Goal: Task Accomplishment & Management: Use online tool/utility

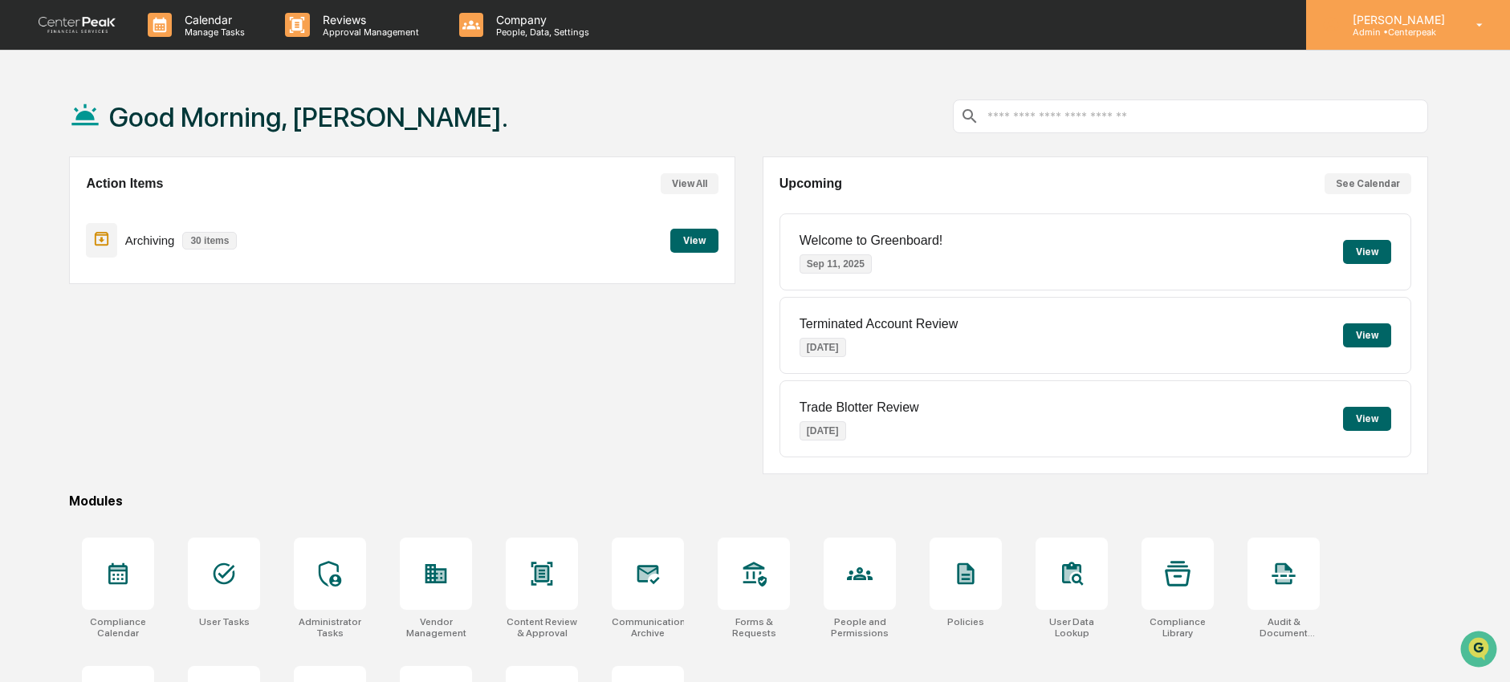
click at [1428, 28] on p "Admin • Centerpeak" at bounding box center [1396, 31] width 113 height 11
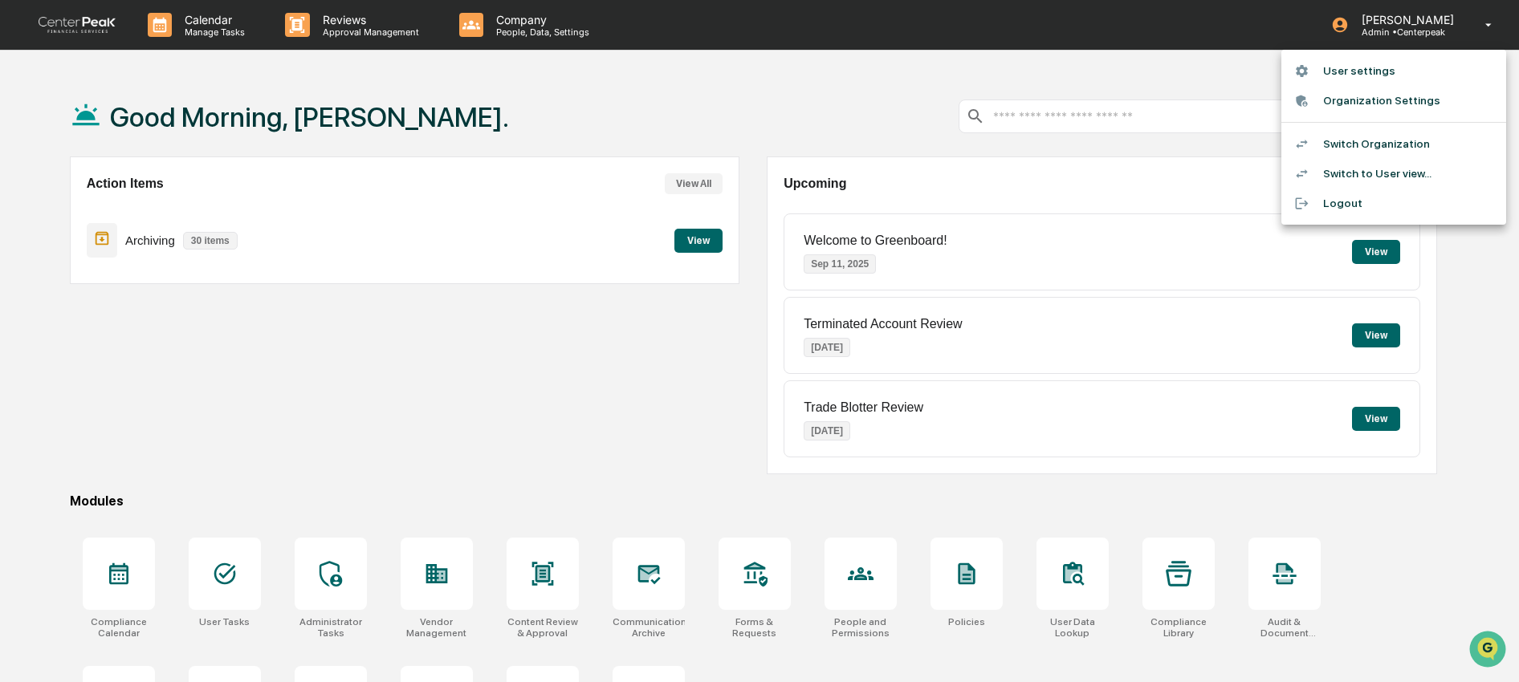
click at [1402, 173] on li "Switch to User view..." at bounding box center [1393, 174] width 225 height 30
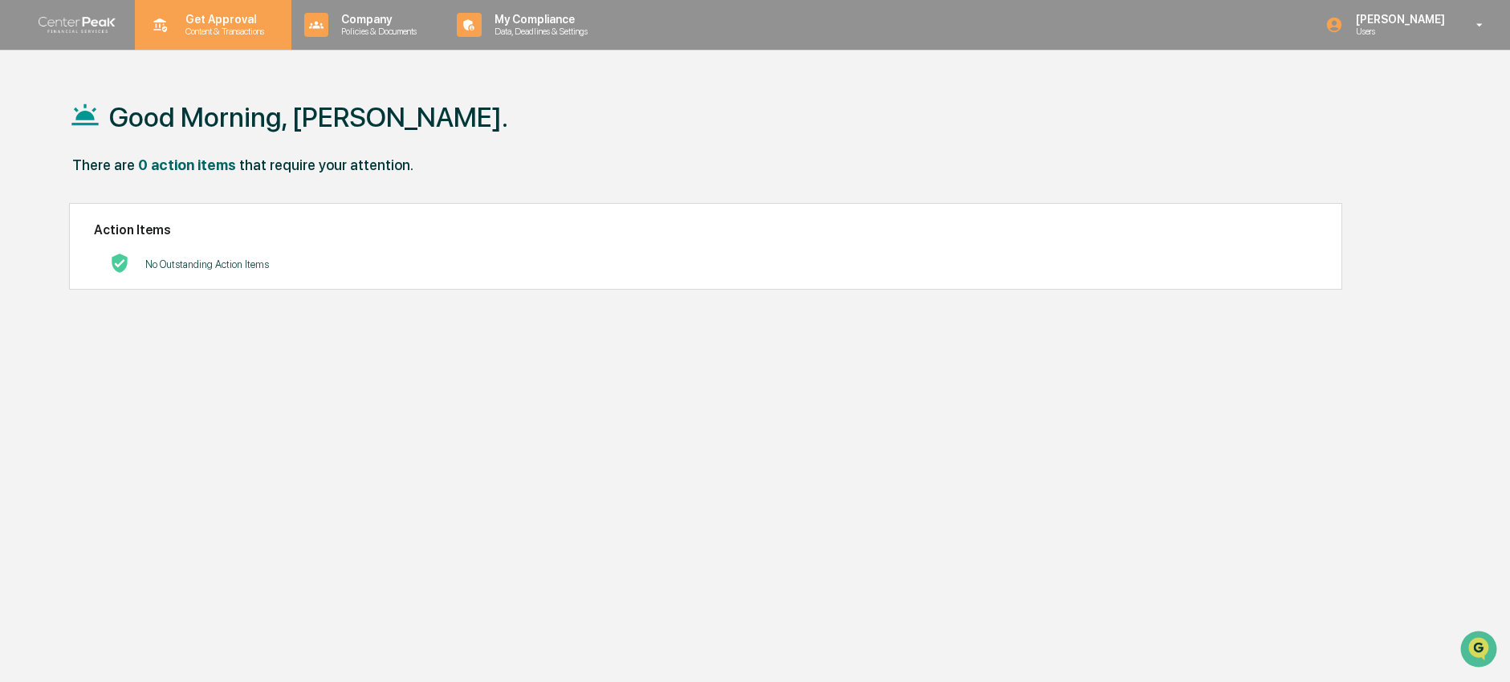
click at [226, 15] on p "Get Approval" at bounding box center [223, 19] width 100 height 13
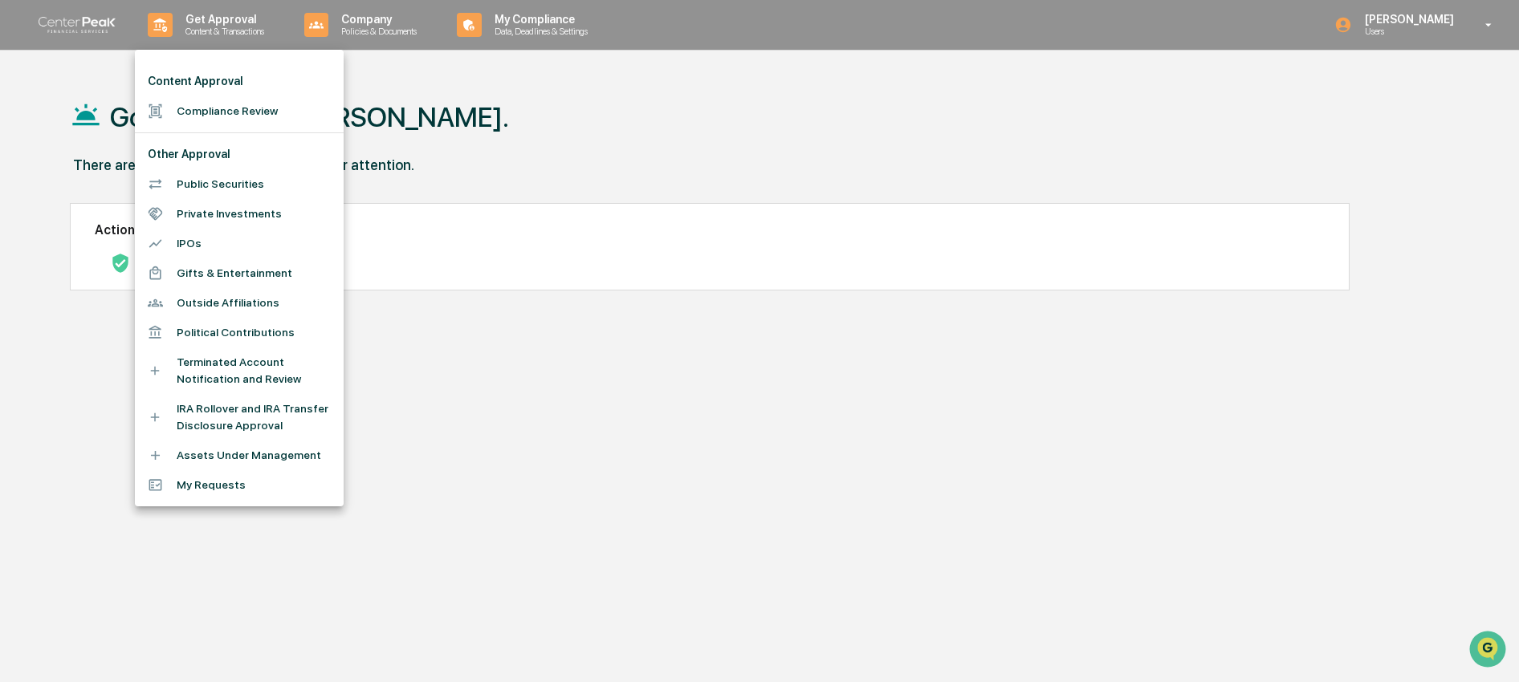
click at [205, 116] on li "Compliance Review" at bounding box center [239, 111] width 209 height 30
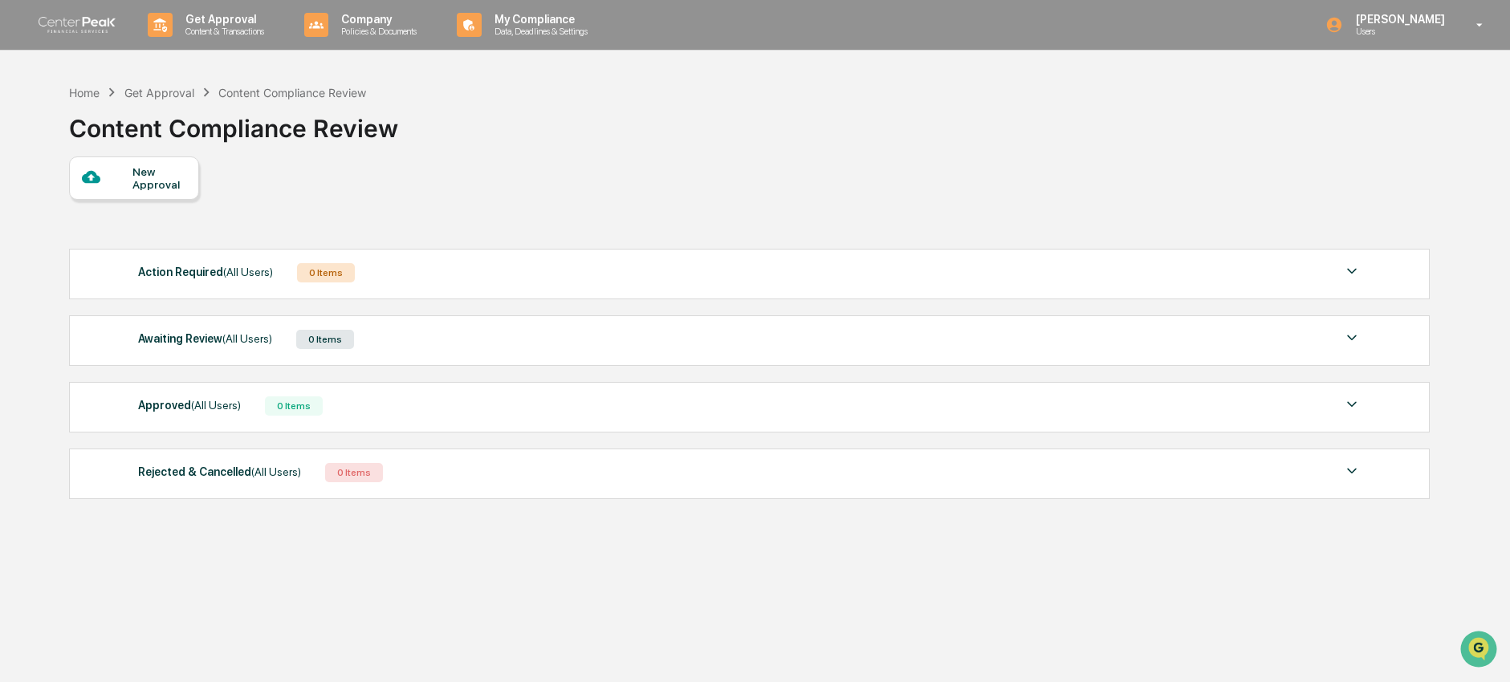
click at [164, 185] on div "New Approval" at bounding box center [159, 178] width 54 height 26
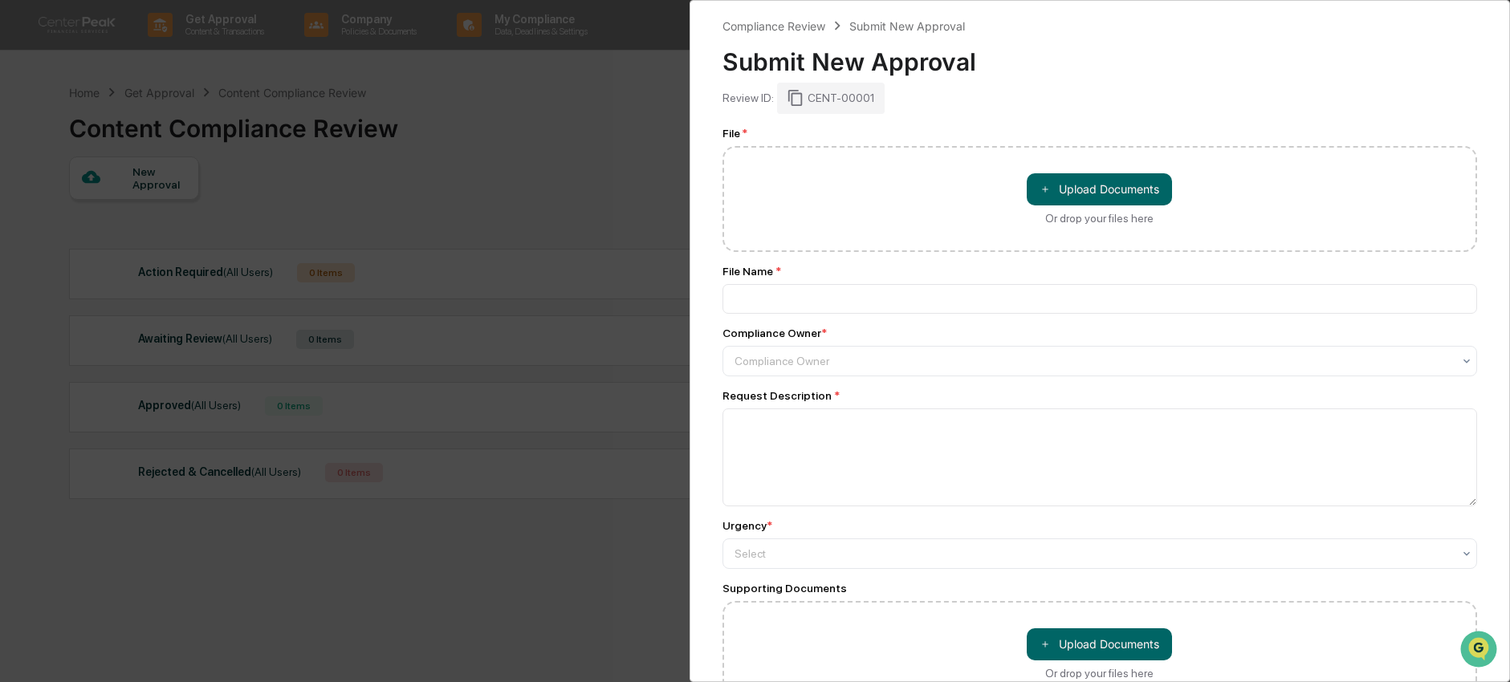
click at [391, 199] on div "Compliance Review Submit New Approval Submit New Approval Review ID: CENT-00001…" at bounding box center [755, 341] width 1510 height 682
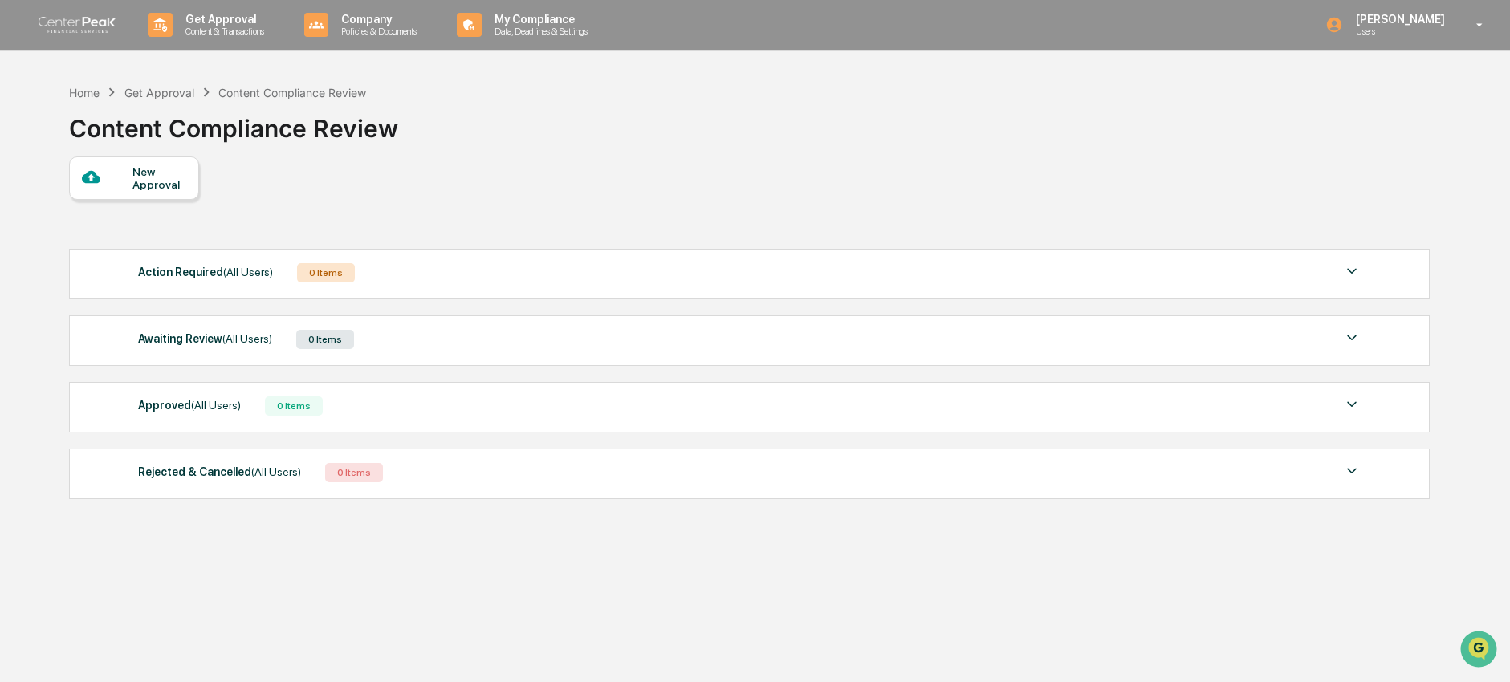
click at [166, 162] on div "New Approval" at bounding box center [134, 178] width 130 height 43
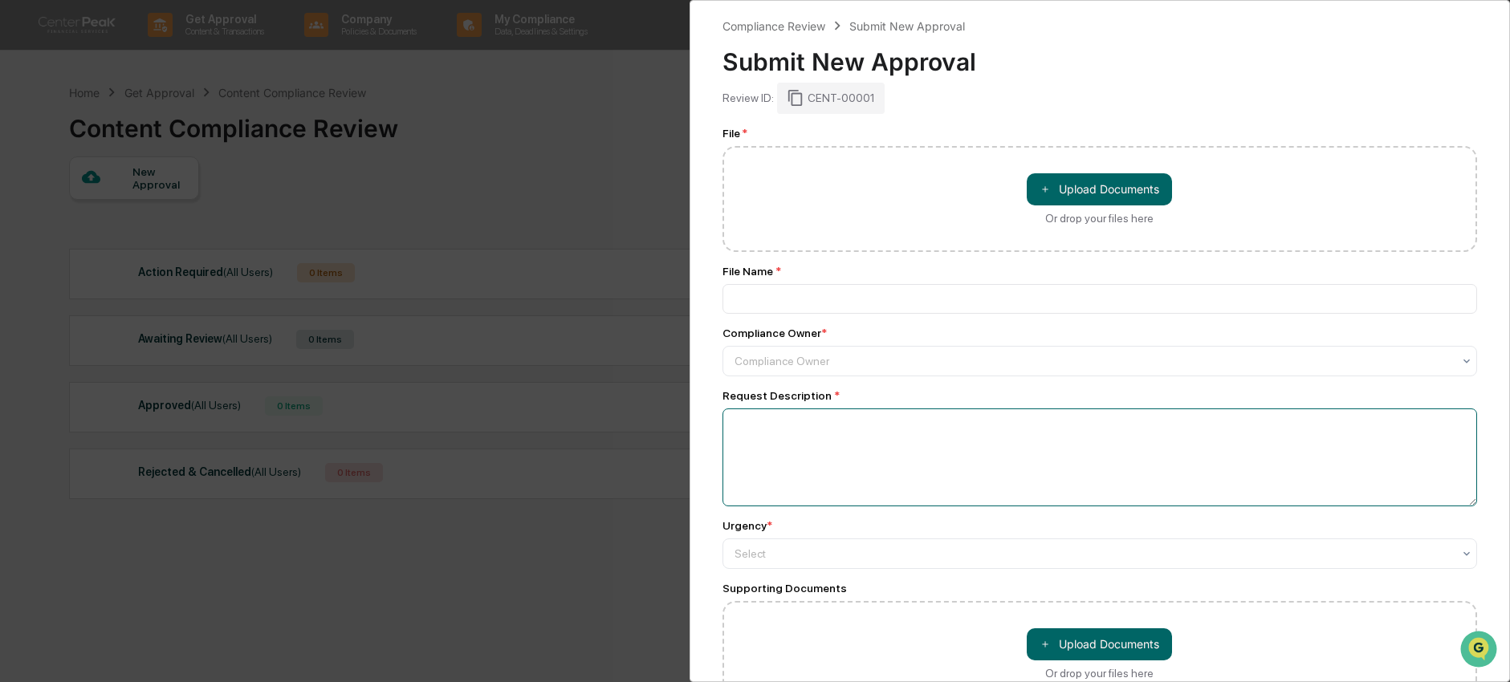
click at [803, 438] on textarea at bounding box center [1099, 458] width 755 height 98
click at [781, 558] on div at bounding box center [1093, 554] width 718 height 16
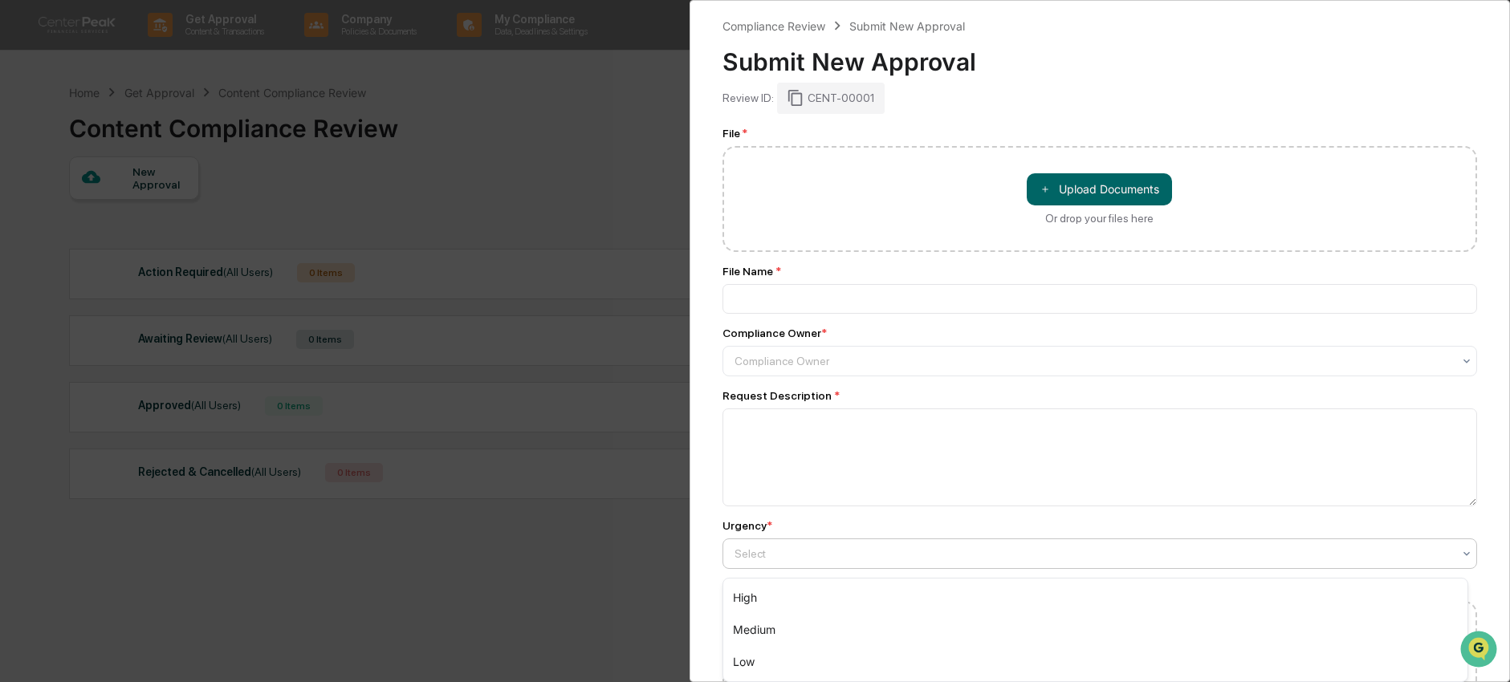
click at [1022, 96] on div "Review ID: CENT-00001" at bounding box center [1099, 98] width 755 height 31
click at [303, 616] on div "Compliance Review Submit New Approval Submit New Approval Review ID: CENT-00001…" at bounding box center [755, 341] width 1510 height 682
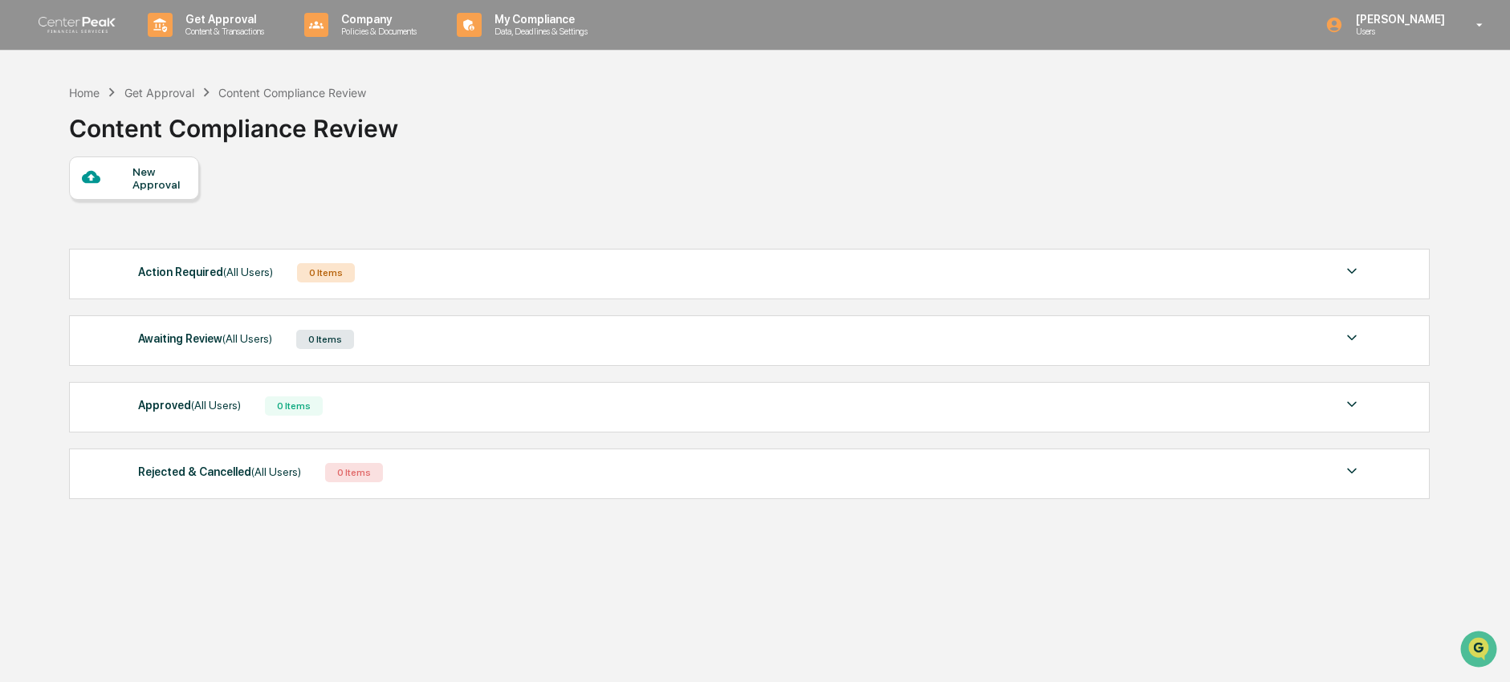
click at [162, 433] on div "Approved (All Users) 0 Items No data to display Show 5 Page 1 of 0 |< < > >|" at bounding box center [749, 407] width 1361 height 51
click at [170, 417] on div "Approved (All Users) 0 Items" at bounding box center [749, 406] width 1223 height 22
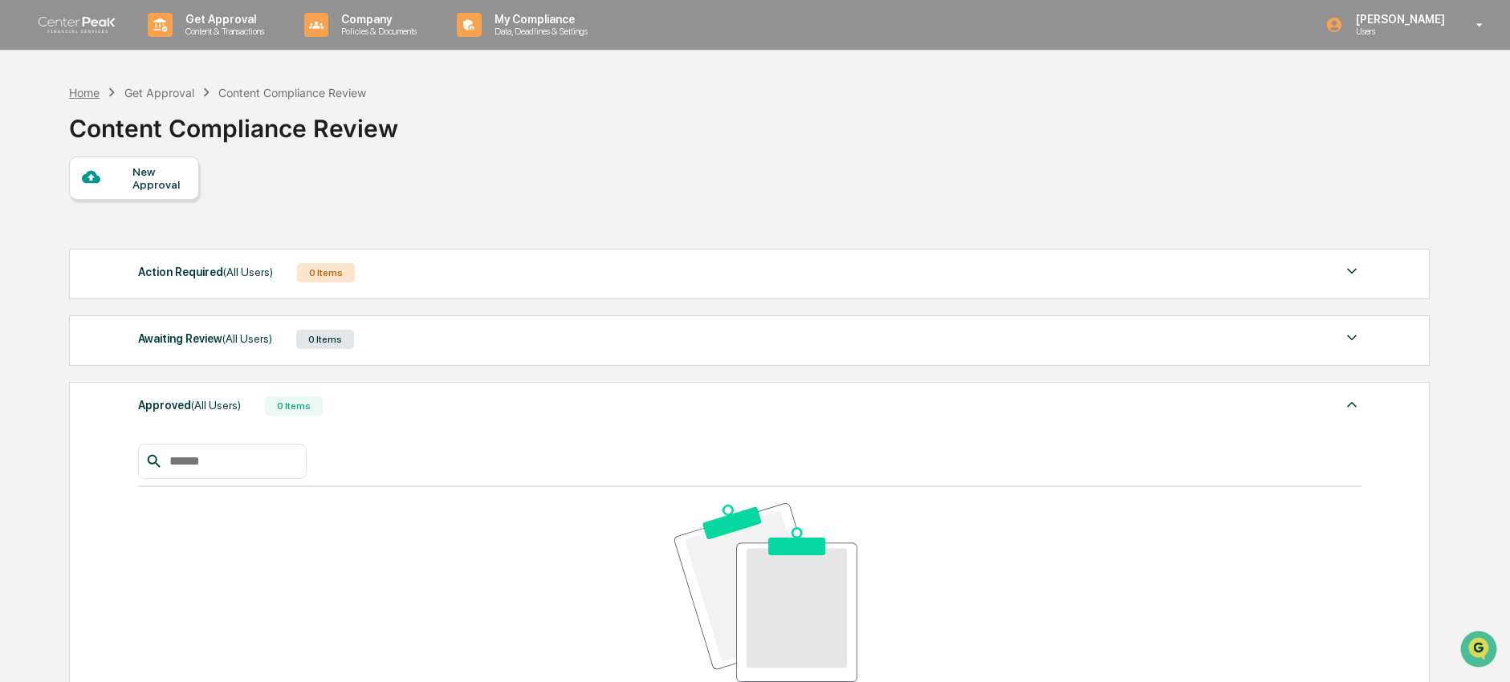
click at [83, 98] on div "Home" at bounding box center [84, 93] width 31 height 14
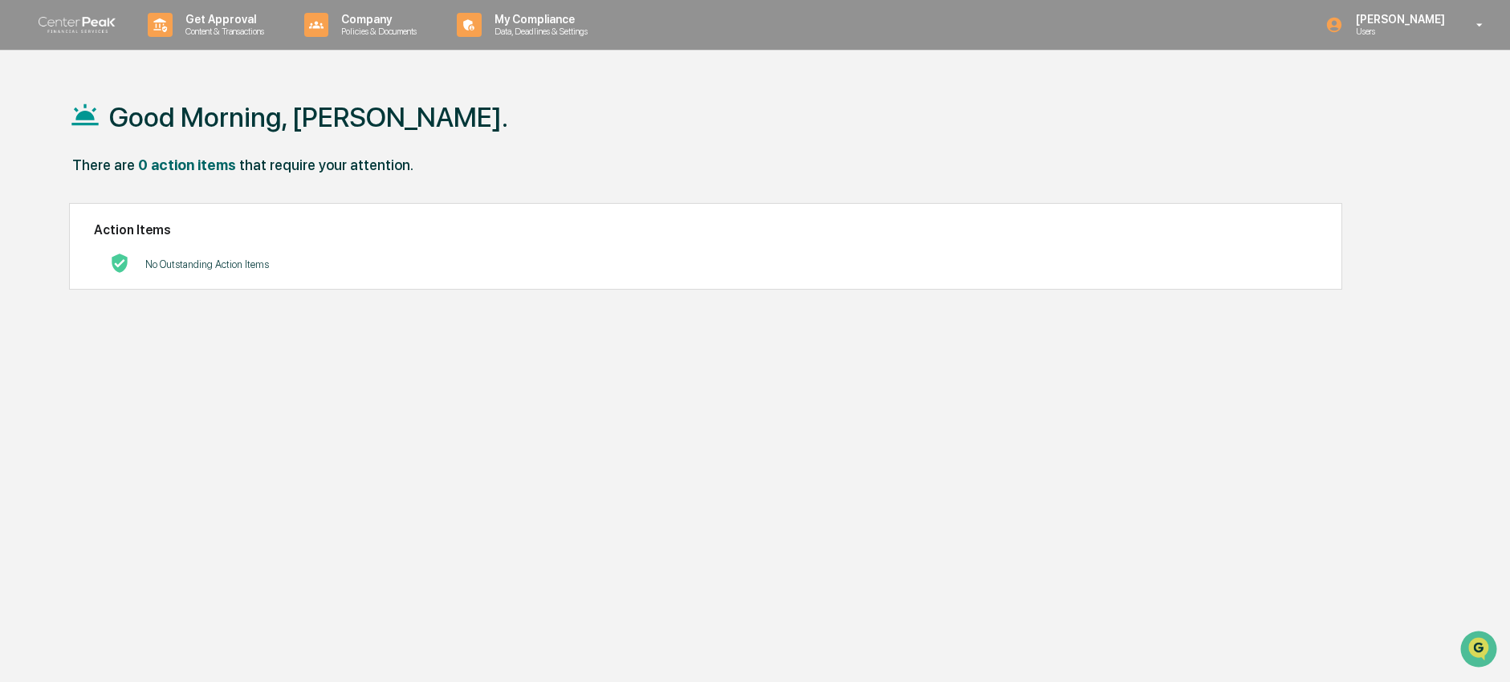
click at [1392, 26] on p "Users" at bounding box center [1398, 31] width 110 height 11
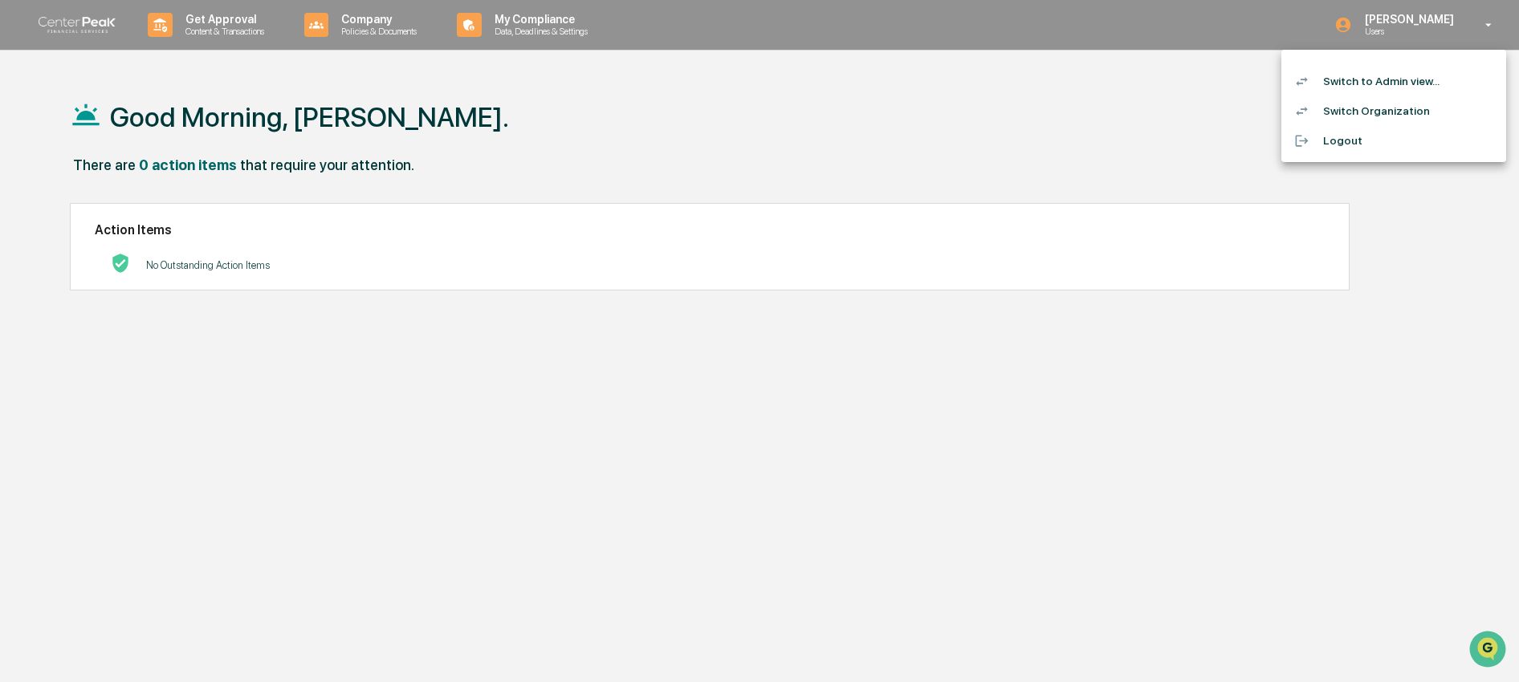
click at [753, 238] on div at bounding box center [759, 341] width 1519 height 682
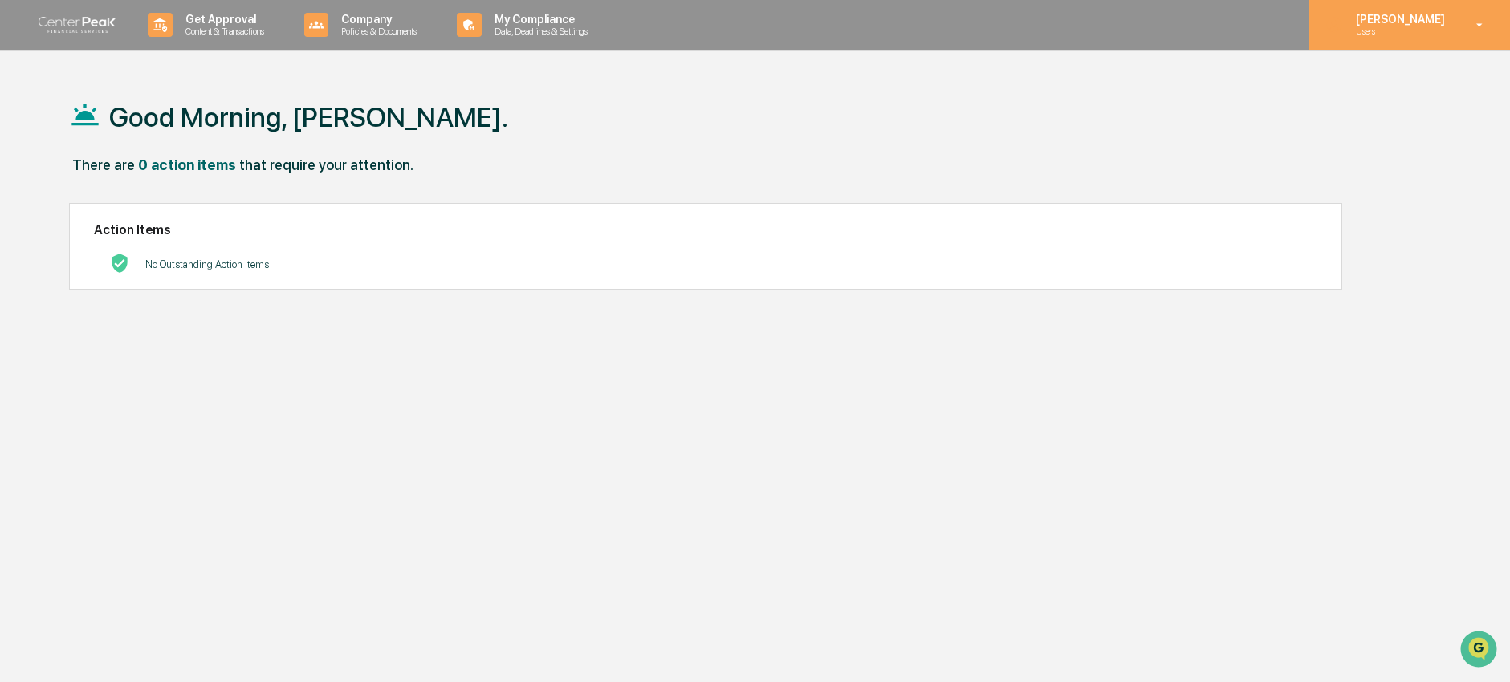
click at [1340, 26] on icon at bounding box center [1334, 25] width 18 height 18
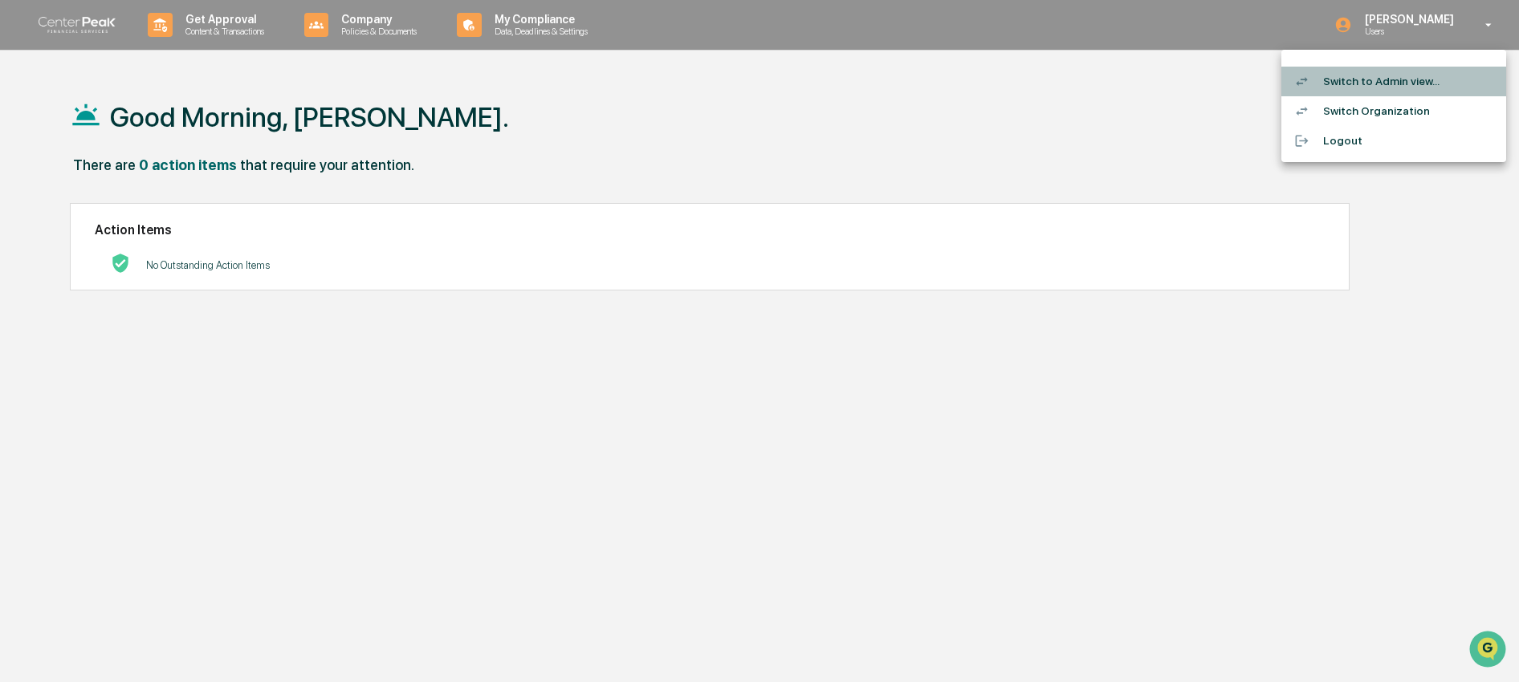
click at [1365, 87] on li "Switch to Admin view..." at bounding box center [1393, 82] width 225 height 30
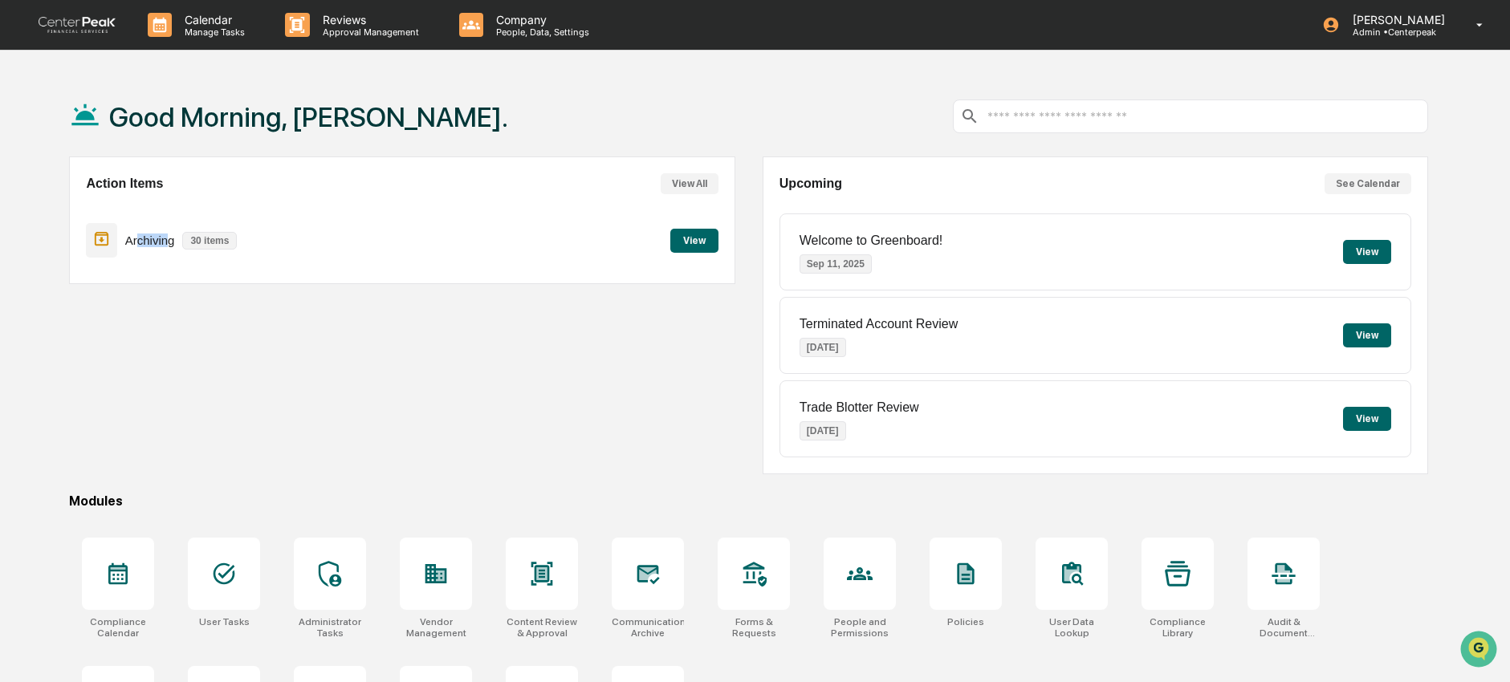
drag, startPoint x: 136, startPoint y: 242, endPoint x: 169, endPoint y: 244, distance: 33.0
click at [169, 244] on p "Archiving" at bounding box center [150, 241] width 50 height 14
drag, startPoint x: 193, startPoint y: 246, endPoint x: 230, endPoint y: 250, distance: 37.1
click at [227, 246] on p "30 items" at bounding box center [209, 241] width 55 height 18
drag, startPoint x: 360, startPoint y: 264, endPoint x: 356, endPoint y: 292, distance: 28.4
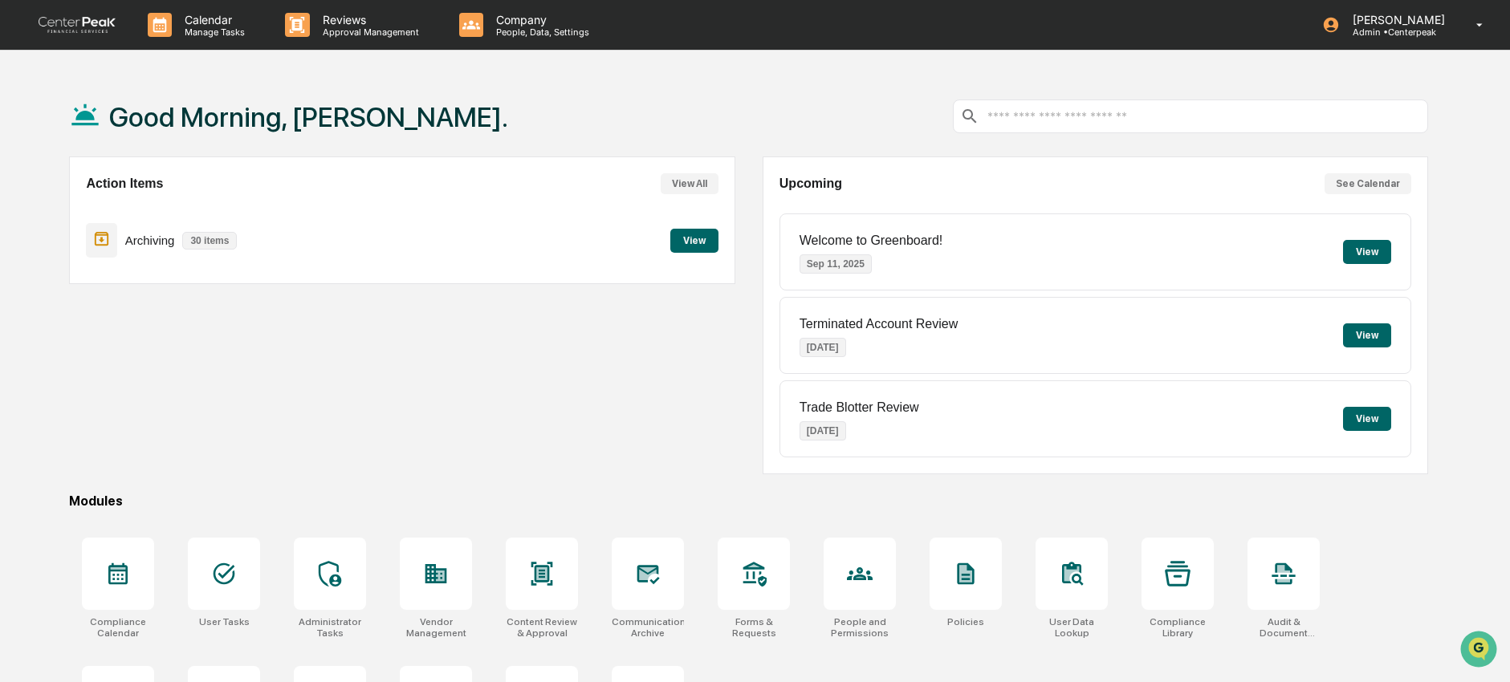
click at [360, 264] on div "Archiving 30 items View" at bounding box center [402, 241] width 633 height 54
click at [698, 245] on button "View" at bounding box center [694, 241] width 48 height 24
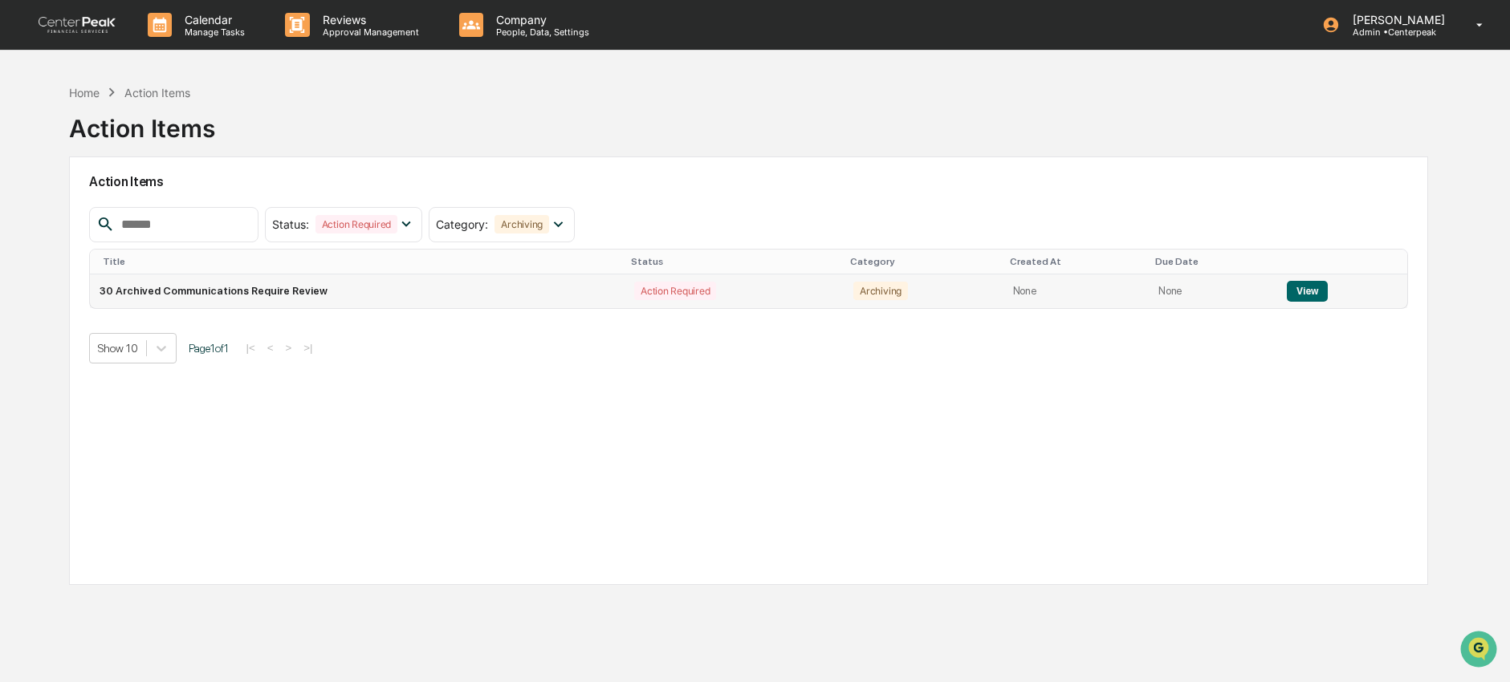
click at [1313, 296] on button "View" at bounding box center [1307, 291] width 41 height 21
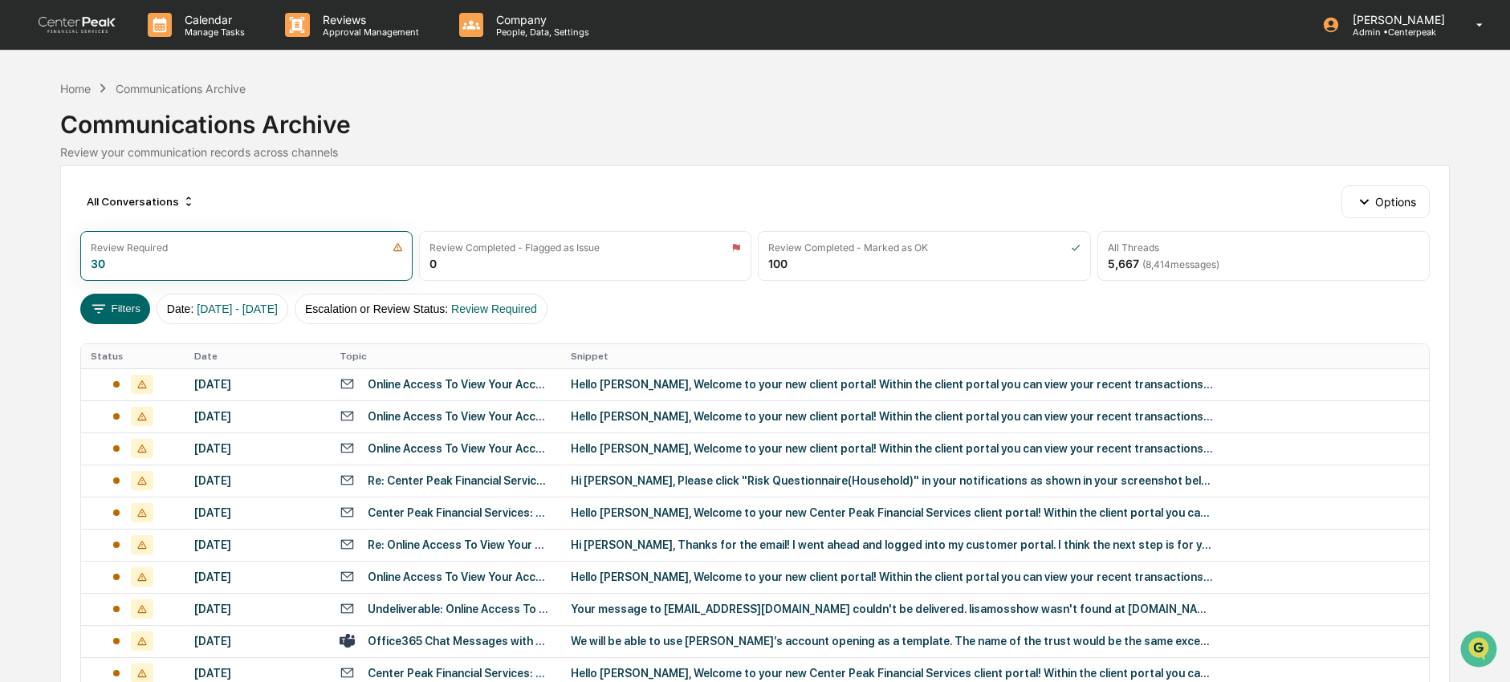
click at [378, 384] on div "Online Access To View Your Account Information" at bounding box center [459, 384] width 183 height 13
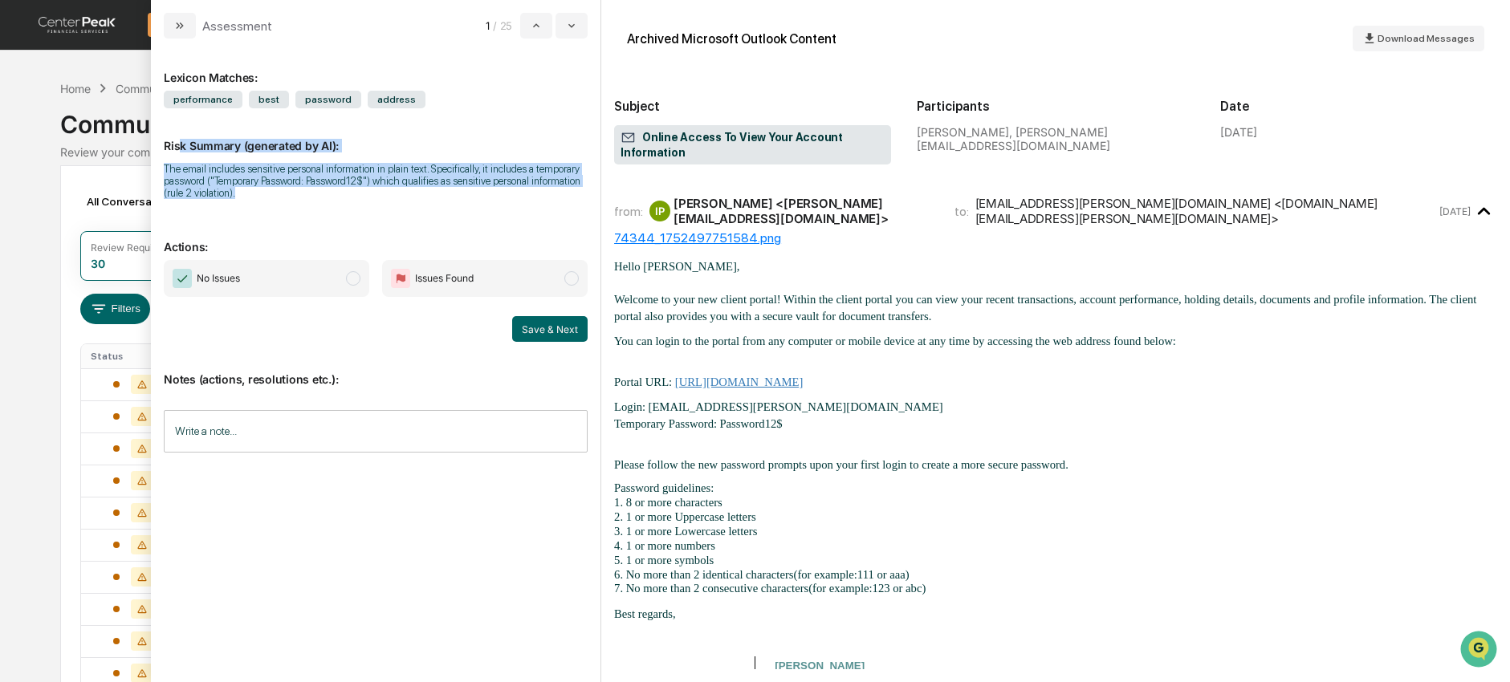
drag, startPoint x: 177, startPoint y: 147, endPoint x: 391, endPoint y: 203, distance: 220.8
click at [391, 203] on div "Risk Summary (generated by AI): The email includes sensitive personal informati…" at bounding box center [376, 158] width 424 height 101
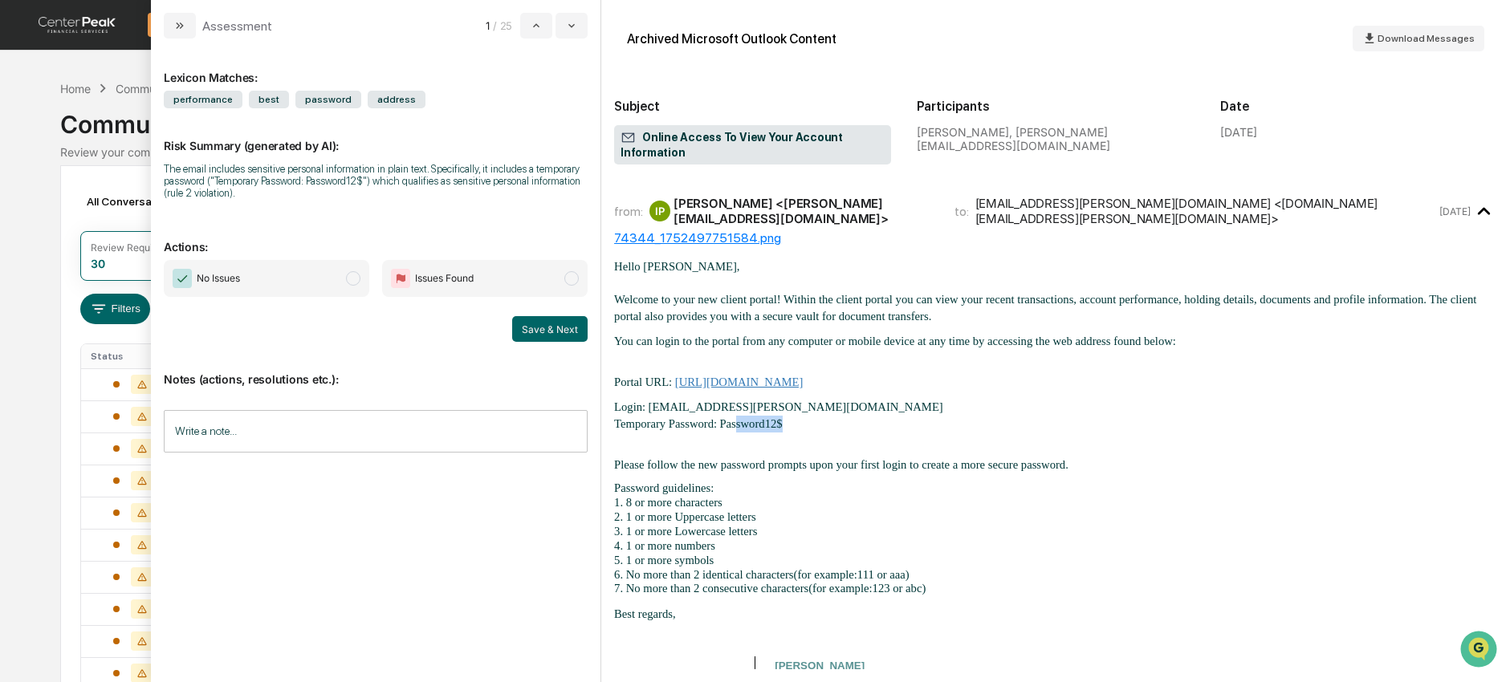
drag, startPoint x: 737, startPoint y: 418, endPoint x: 786, endPoint y: 417, distance: 49.0
click at [786, 417] on p "Login: [PERSON_NAME][EMAIL_ADDRESS][DOMAIN_NAME] Temporary Password: Password12$" at bounding box center [1055, 416] width 883 height 34
click at [629, 417] on span "Temporary Password:" at bounding box center [665, 423] width 103 height 13
click at [279, 283] on span "No Issues" at bounding box center [266, 278] width 205 height 37
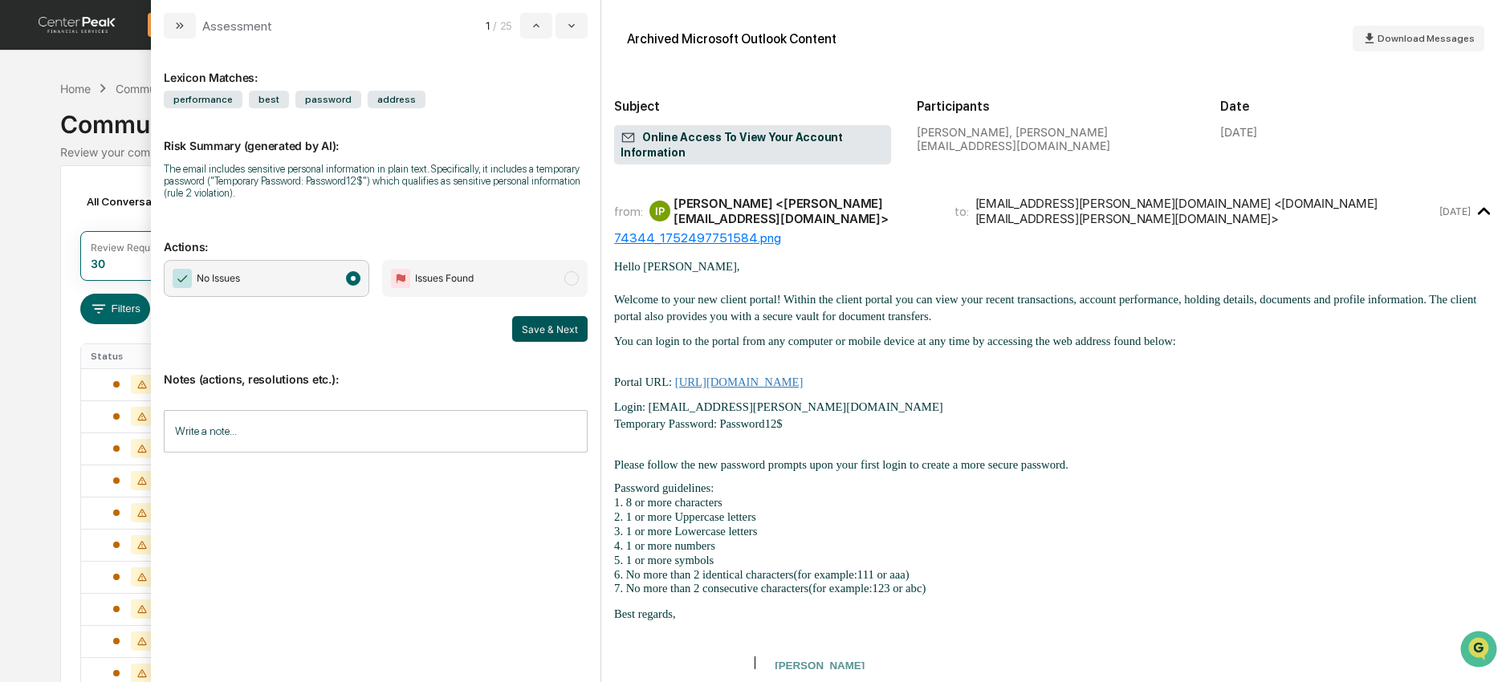
click at [565, 334] on button "Save & Next" at bounding box center [549, 329] width 75 height 26
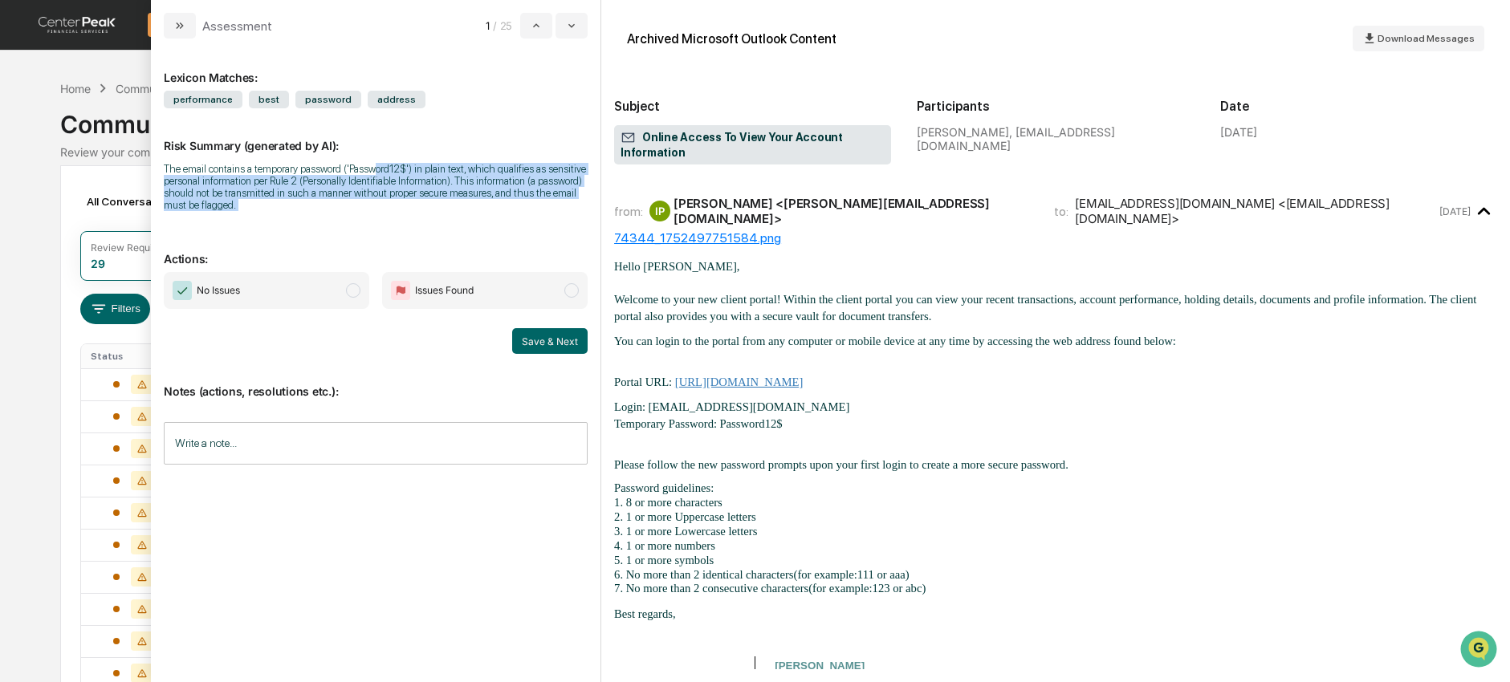
drag, startPoint x: 404, startPoint y: 179, endPoint x: 417, endPoint y: 236, distance: 58.6
click at [417, 236] on div "Lexicon Matches: performance best password address Risk Summary (generated by A…" at bounding box center [376, 354] width 424 height 606
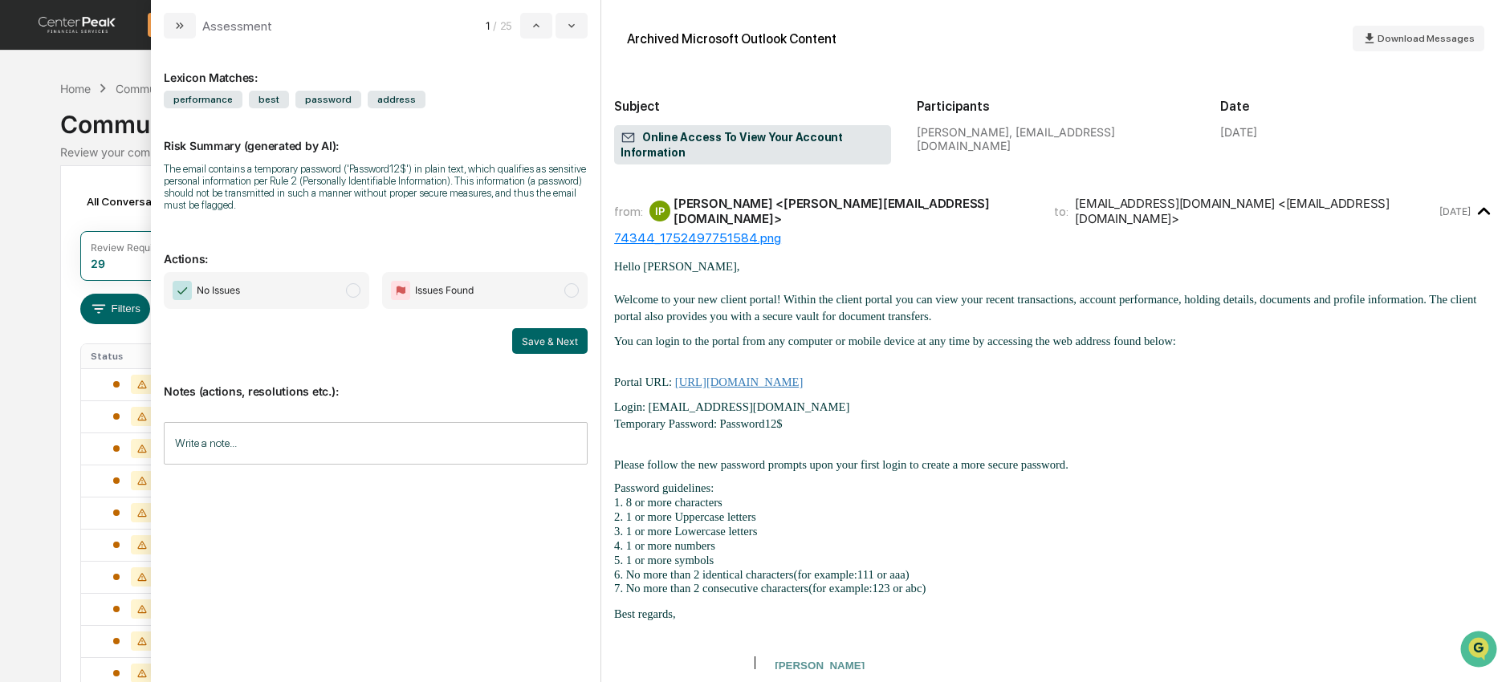
click at [265, 303] on span "No Issues" at bounding box center [266, 290] width 205 height 37
click at [543, 353] on button "Save & Next" at bounding box center [549, 341] width 75 height 26
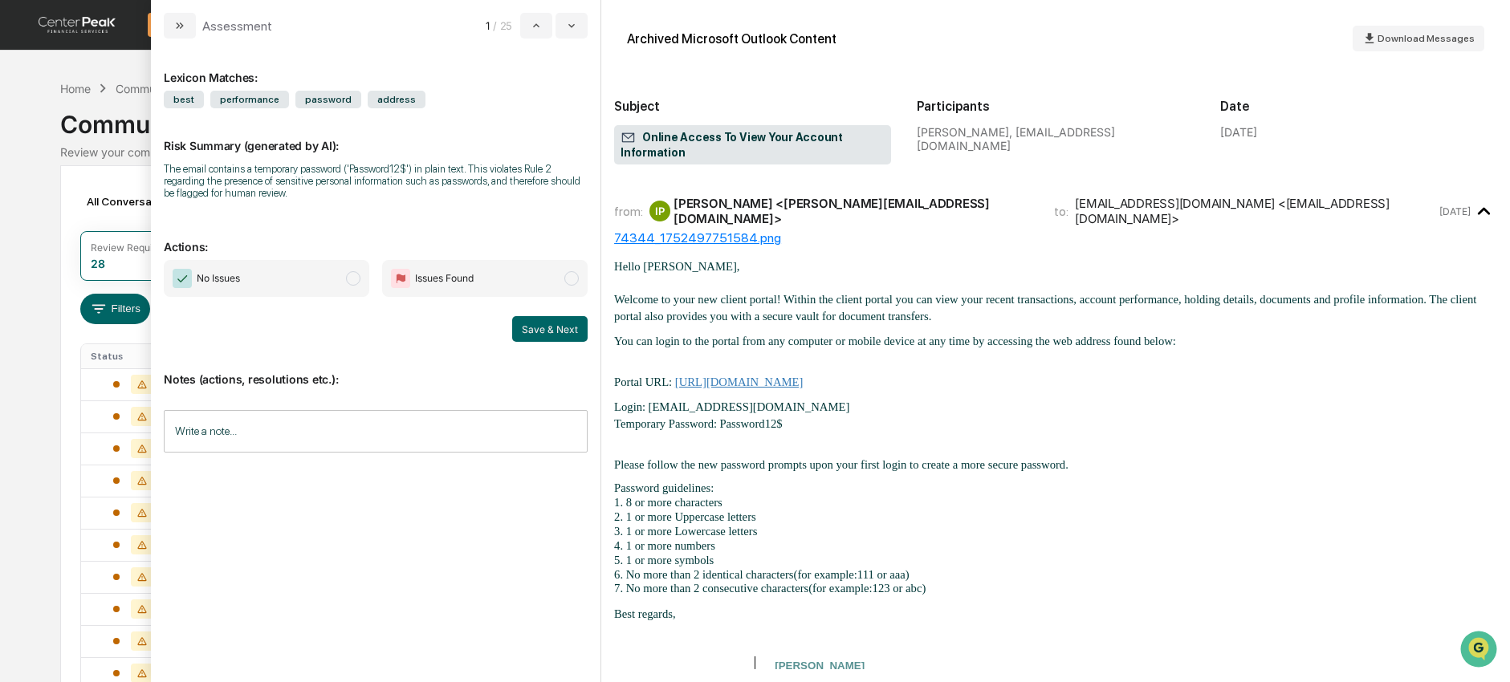
click at [301, 295] on span "No Issues" at bounding box center [266, 278] width 205 height 37
click at [530, 326] on button "Save & Next" at bounding box center [549, 329] width 75 height 26
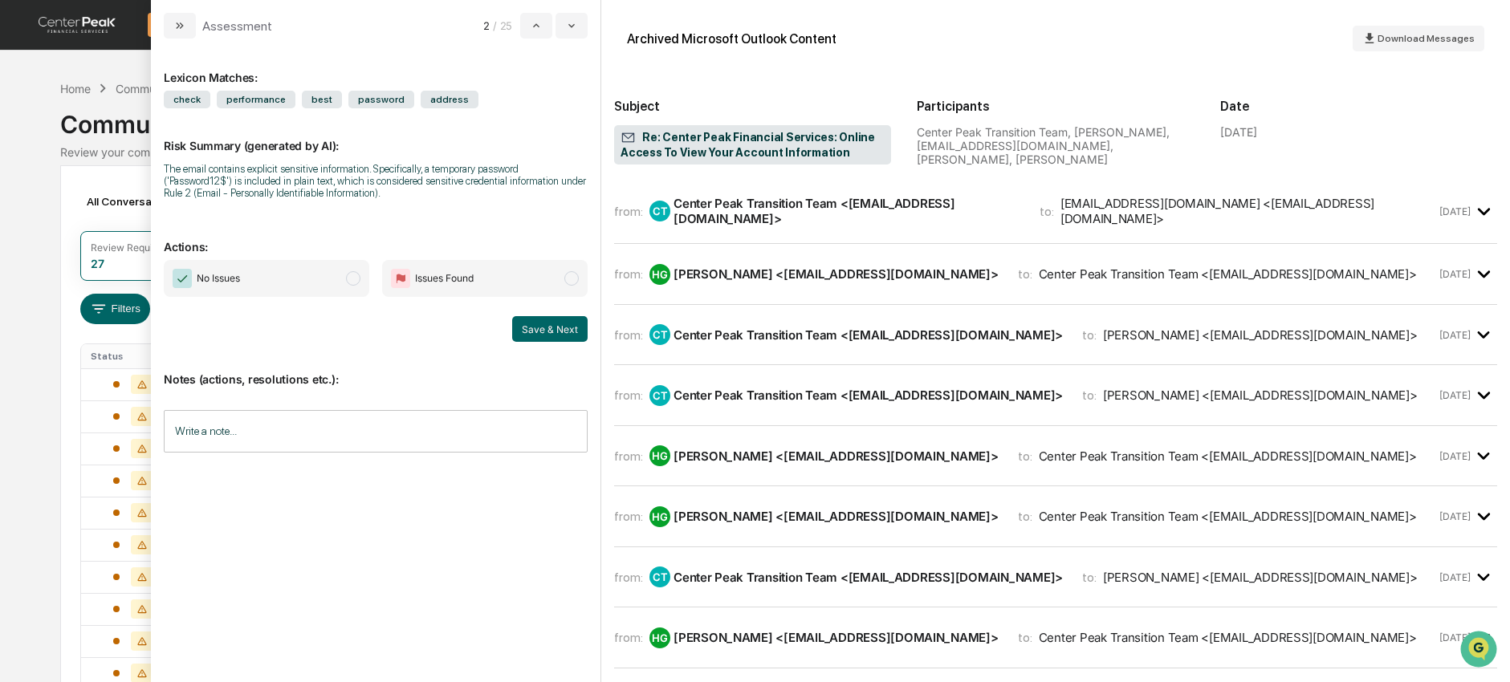
click at [419, 275] on span "Issues Found" at bounding box center [444, 279] width 59 height 16
click at [356, 436] on input "Write a note..." at bounding box center [376, 431] width 424 height 43
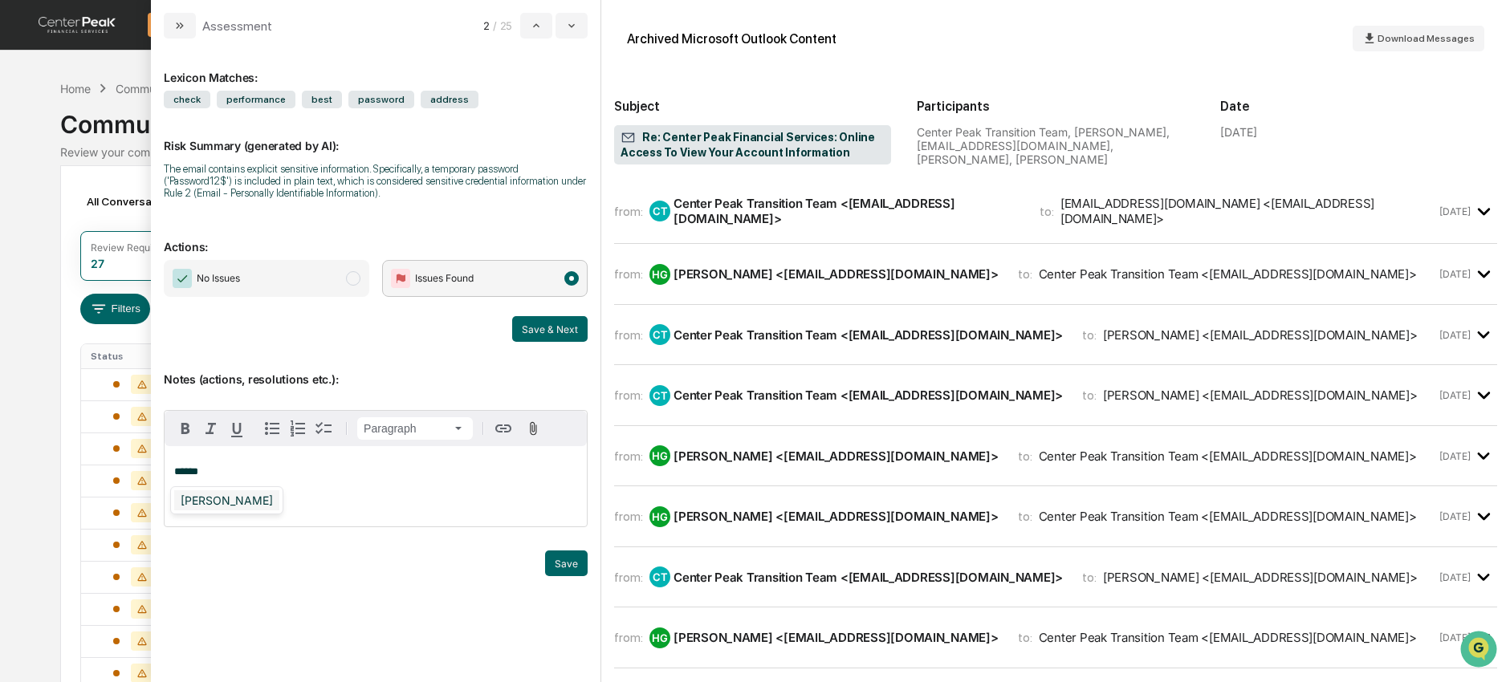
click at [243, 495] on div "[PERSON_NAME]" at bounding box center [226, 500] width 105 height 20
drag, startPoint x: 274, startPoint y: 481, endPoint x: 119, endPoint y: 478, distance: 155.0
click at [119, 478] on body "Calendar Manage Tasks Reviews Approval Management Company People, Data, Setting…" at bounding box center [755, 631] width 1510 height 1263
click at [305, 273] on span "No Issues" at bounding box center [266, 278] width 205 height 37
click at [554, 344] on div "Lexicon Matches: check performance best password address Risk Summary (generate…" at bounding box center [376, 354] width 424 height 606
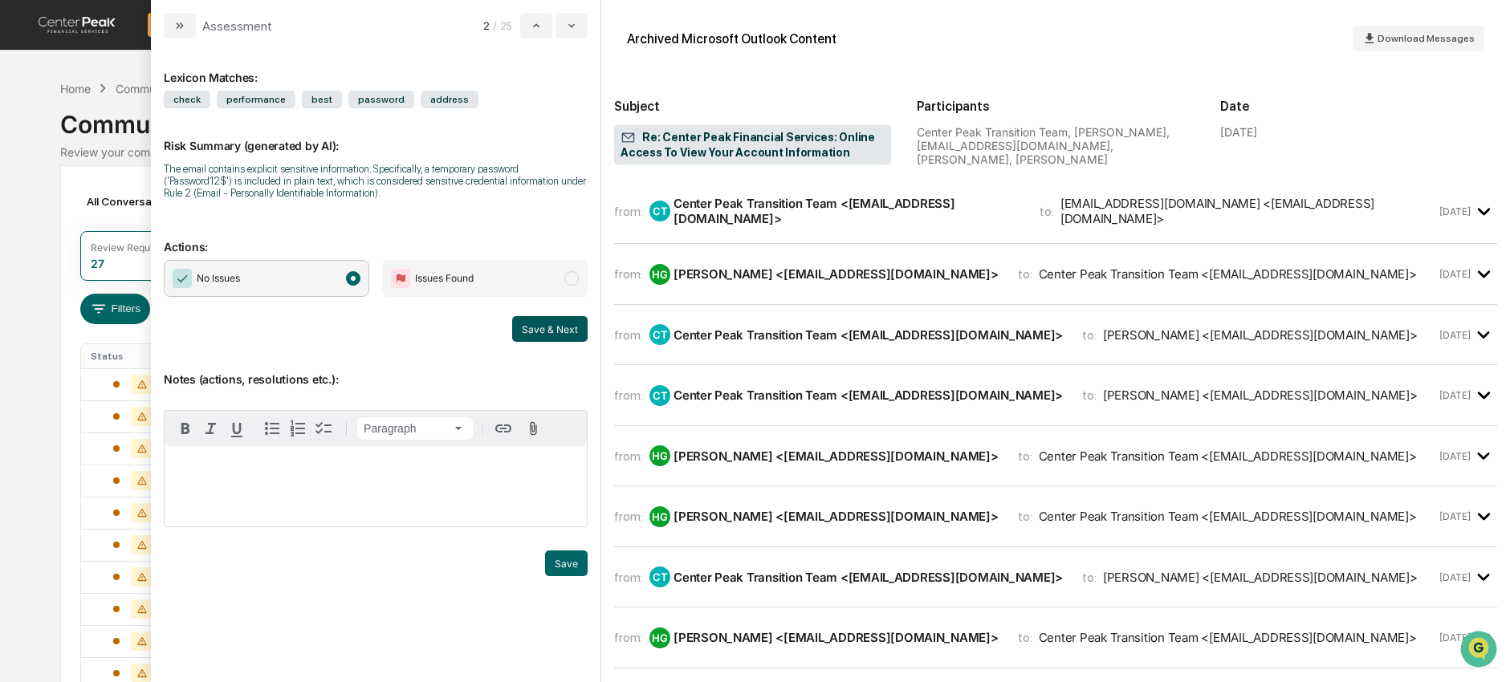
click at [559, 332] on button "Save & Next" at bounding box center [549, 329] width 75 height 26
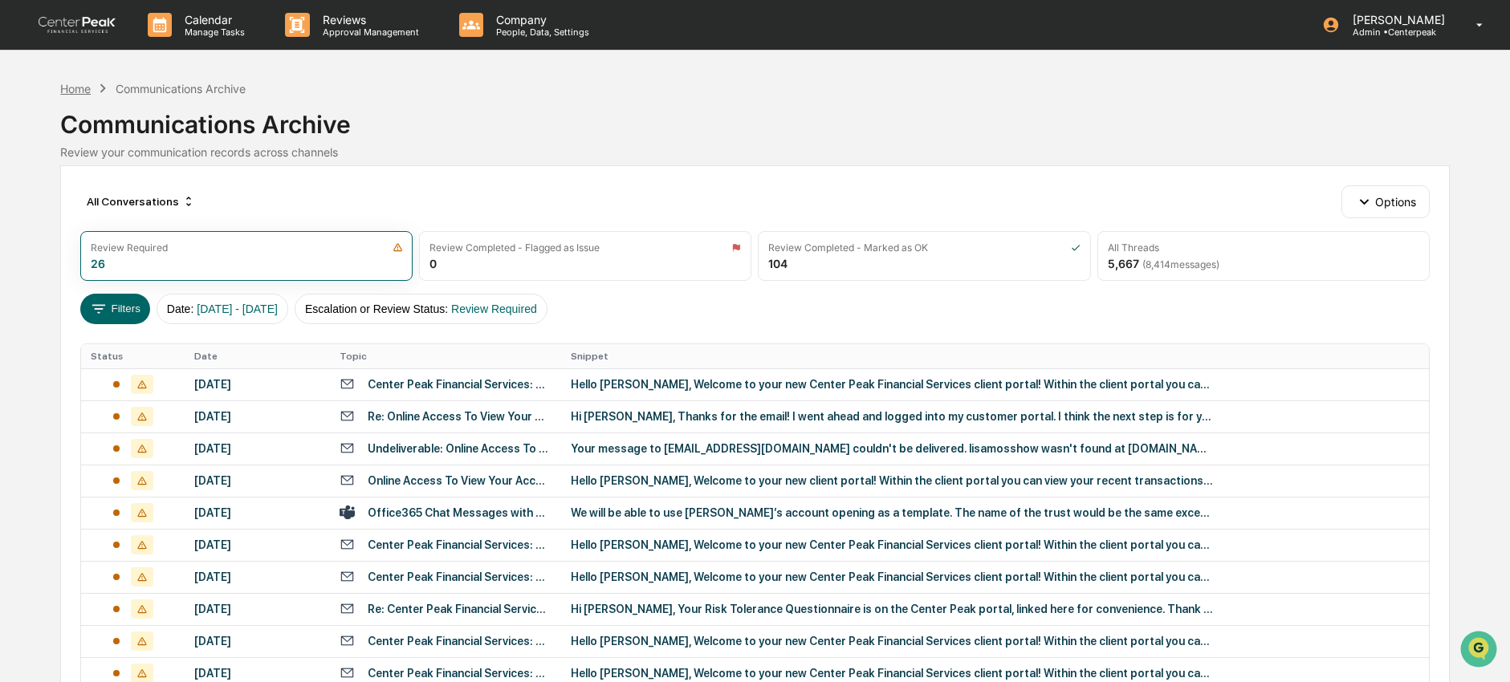
click at [67, 85] on div "Home" at bounding box center [75, 89] width 31 height 14
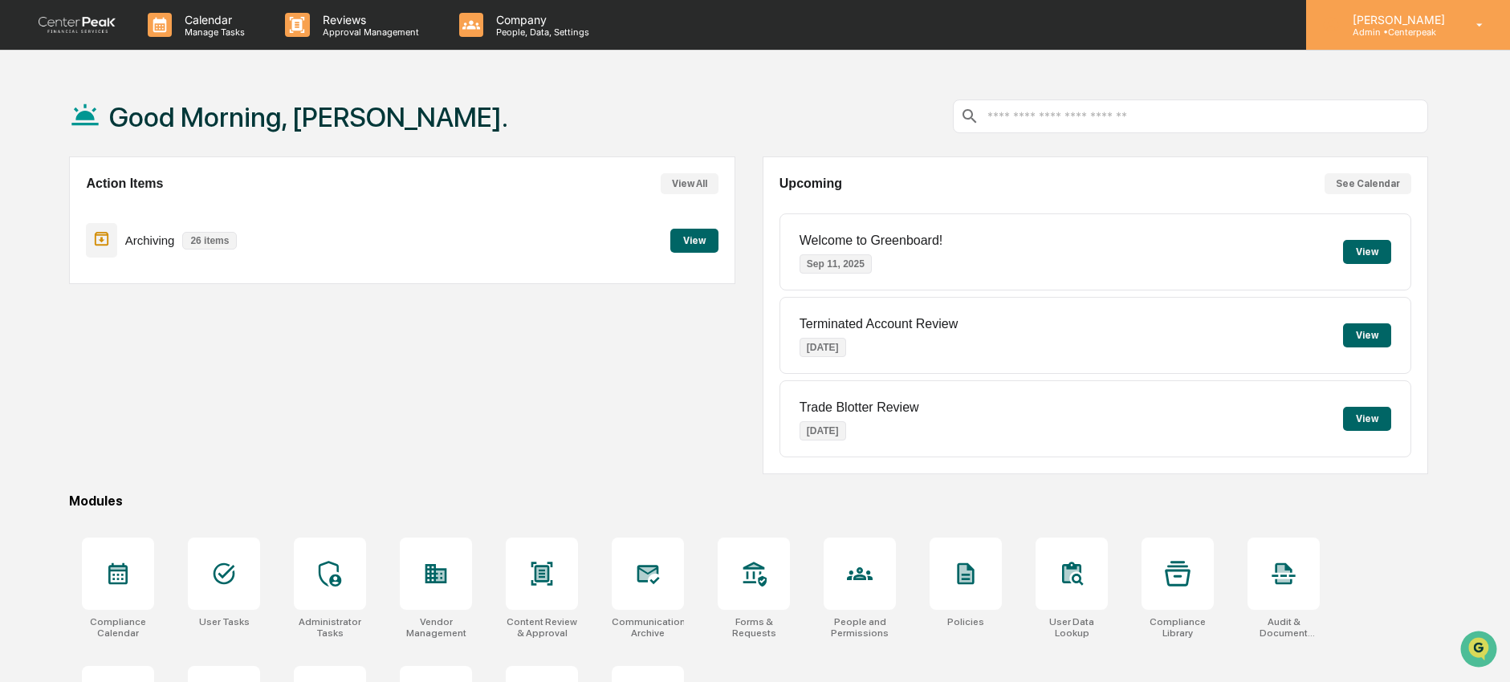
click at [1380, 43] on div "[PERSON_NAME] Admin • Centerpeak" at bounding box center [1408, 25] width 204 height 50
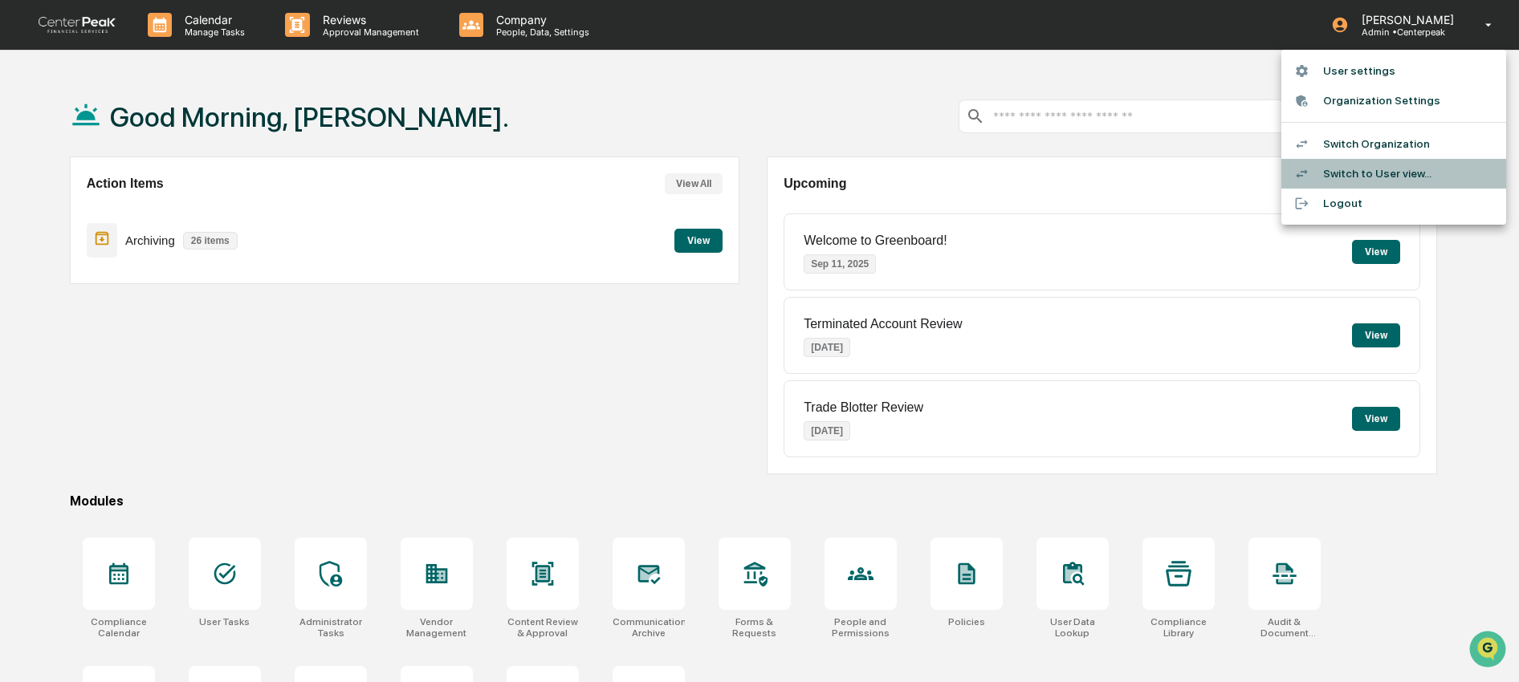
click at [1359, 175] on li "Switch to User view..." at bounding box center [1393, 174] width 225 height 30
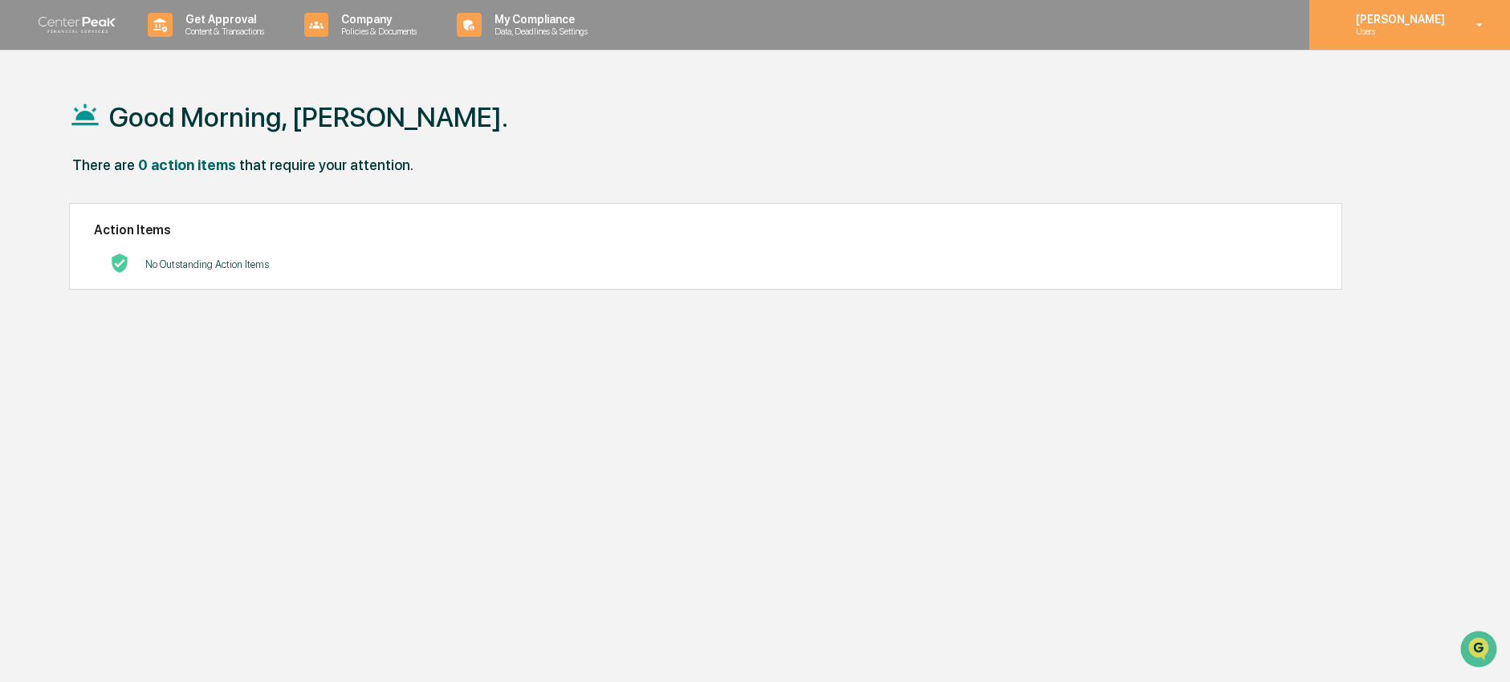
click at [1408, 31] on p "Users" at bounding box center [1398, 31] width 110 height 11
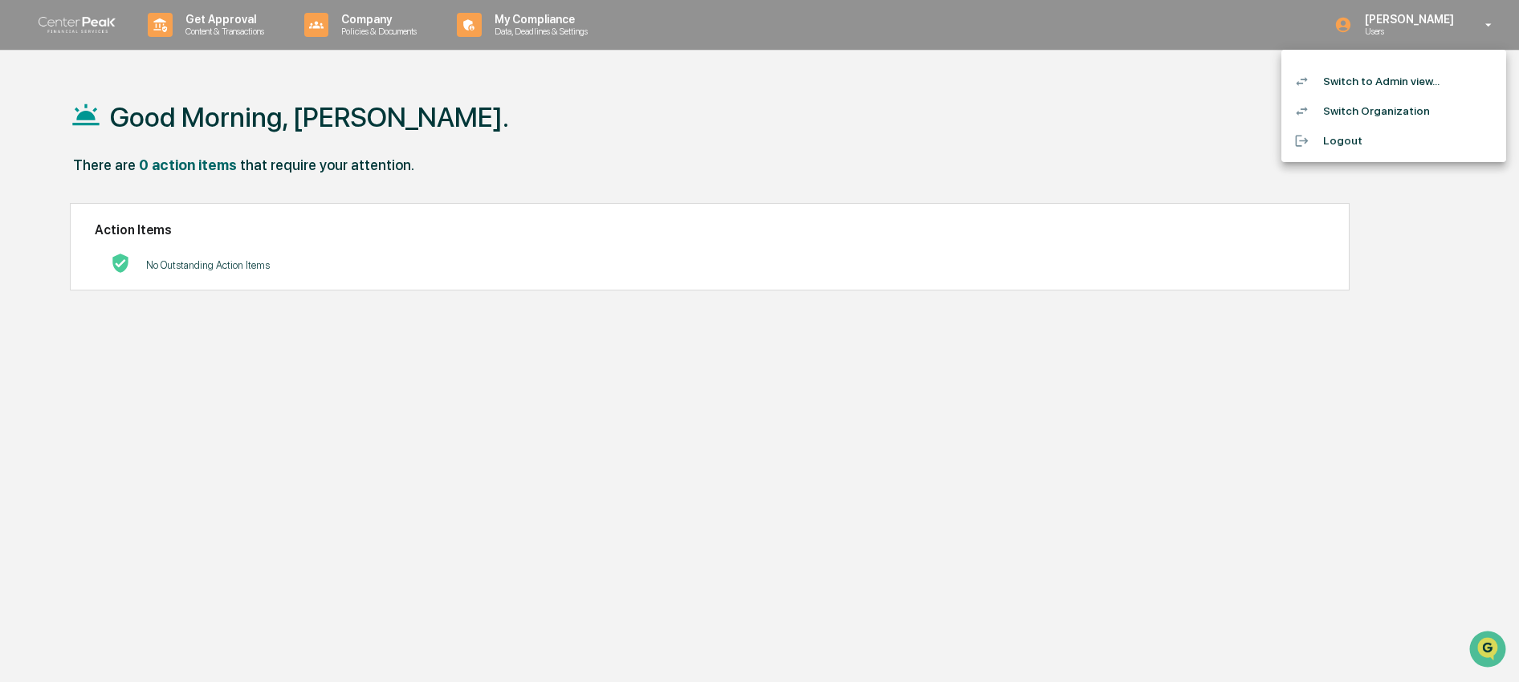
click at [1407, 85] on li "Switch to Admin view..." at bounding box center [1393, 82] width 225 height 30
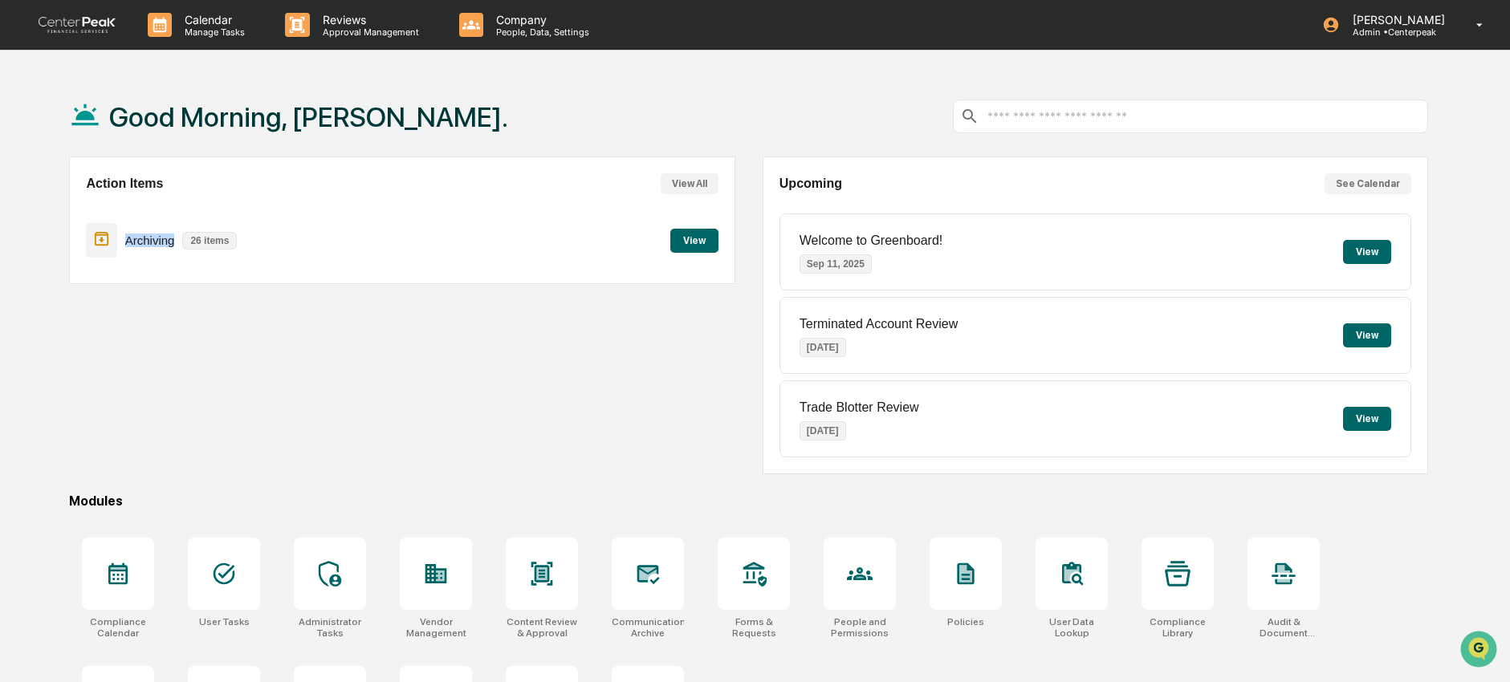
drag, startPoint x: 127, startPoint y: 243, endPoint x: 176, endPoint y: 248, distance: 49.2
click at [176, 248] on div "Archiving 26 items" at bounding box center [165, 241] width 159 height 38
click at [442, 322] on div "Action Items View All Archiving 26 items View" at bounding box center [402, 316] width 666 height 318
click at [694, 253] on button "View" at bounding box center [694, 241] width 48 height 24
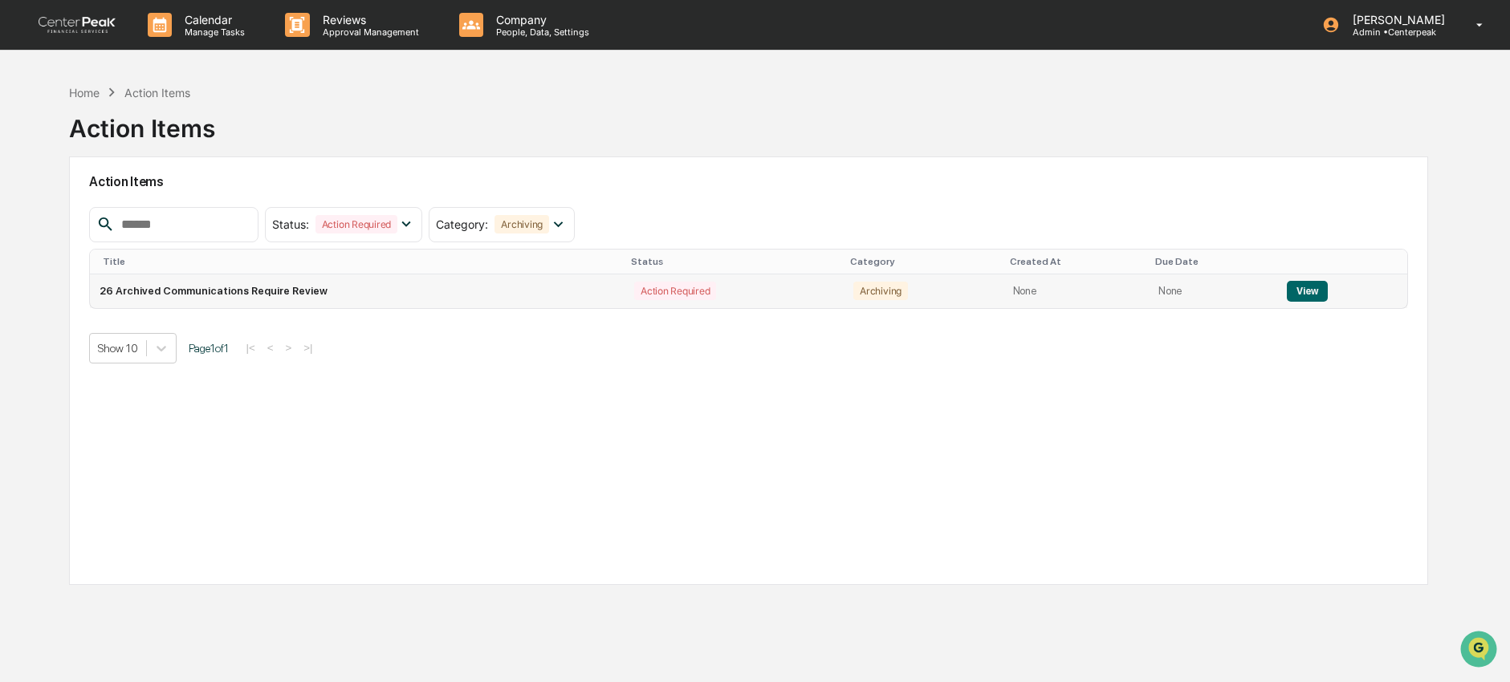
click at [1311, 294] on button "View" at bounding box center [1307, 291] width 41 height 21
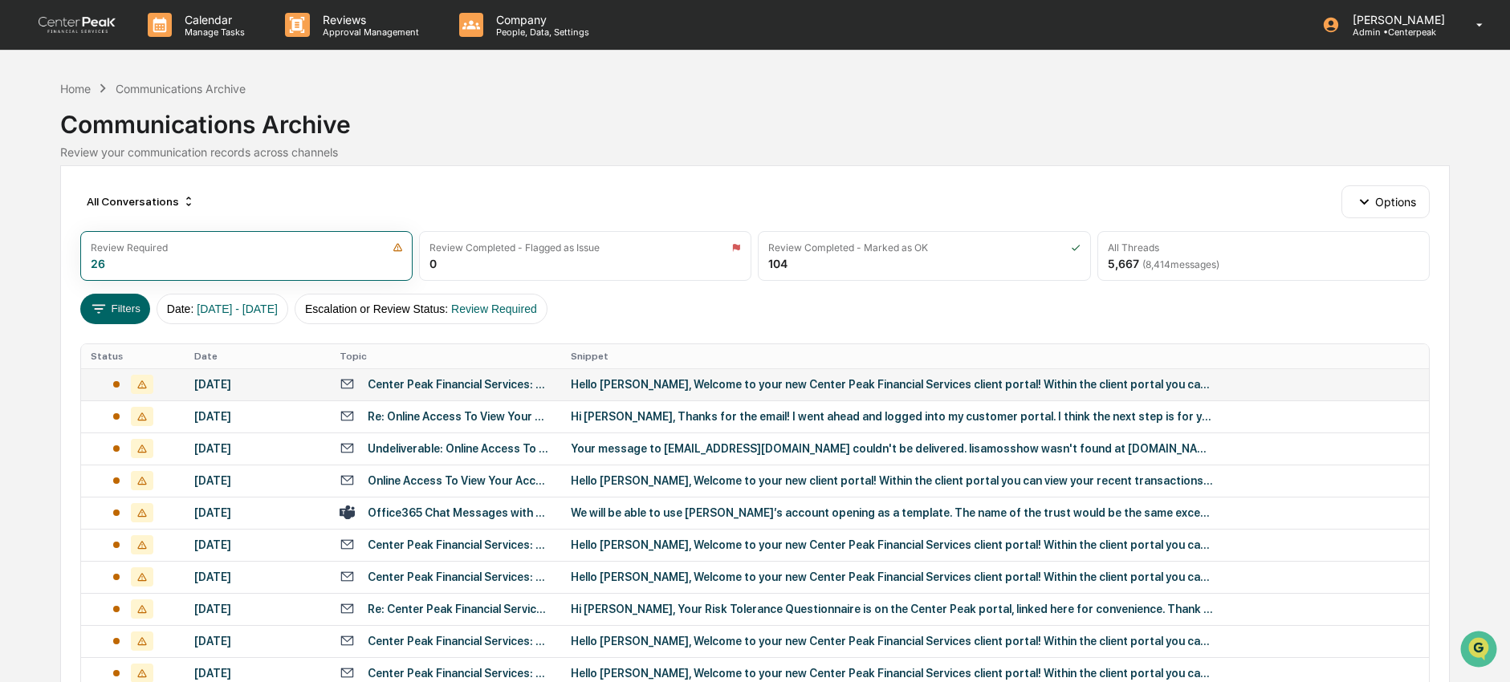
click at [382, 384] on div "Center Peak Financial Services: Online Access To View Your Account Information" at bounding box center [459, 384] width 183 height 13
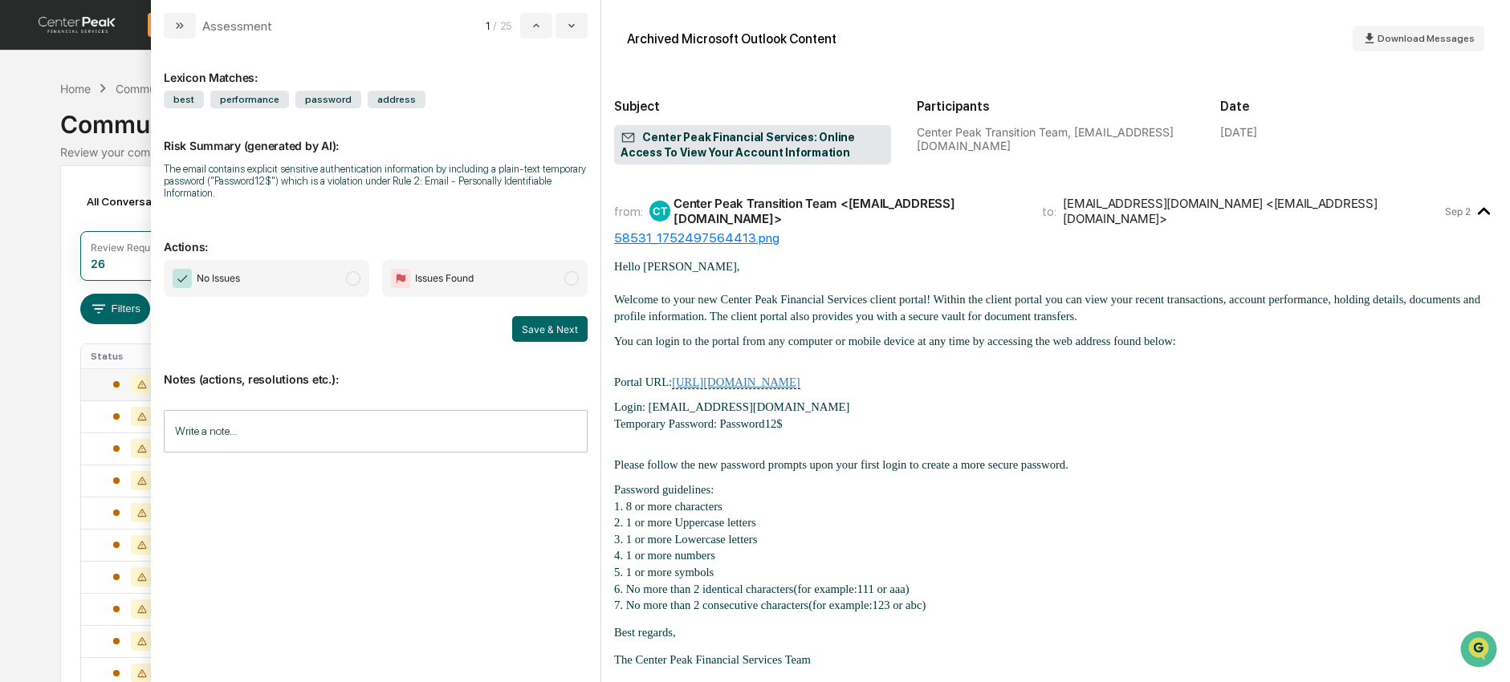
click at [295, 287] on span "No Issues" at bounding box center [266, 278] width 205 height 37
click at [477, 286] on span "Issues Found" at bounding box center [484, 278] width 205 height 37
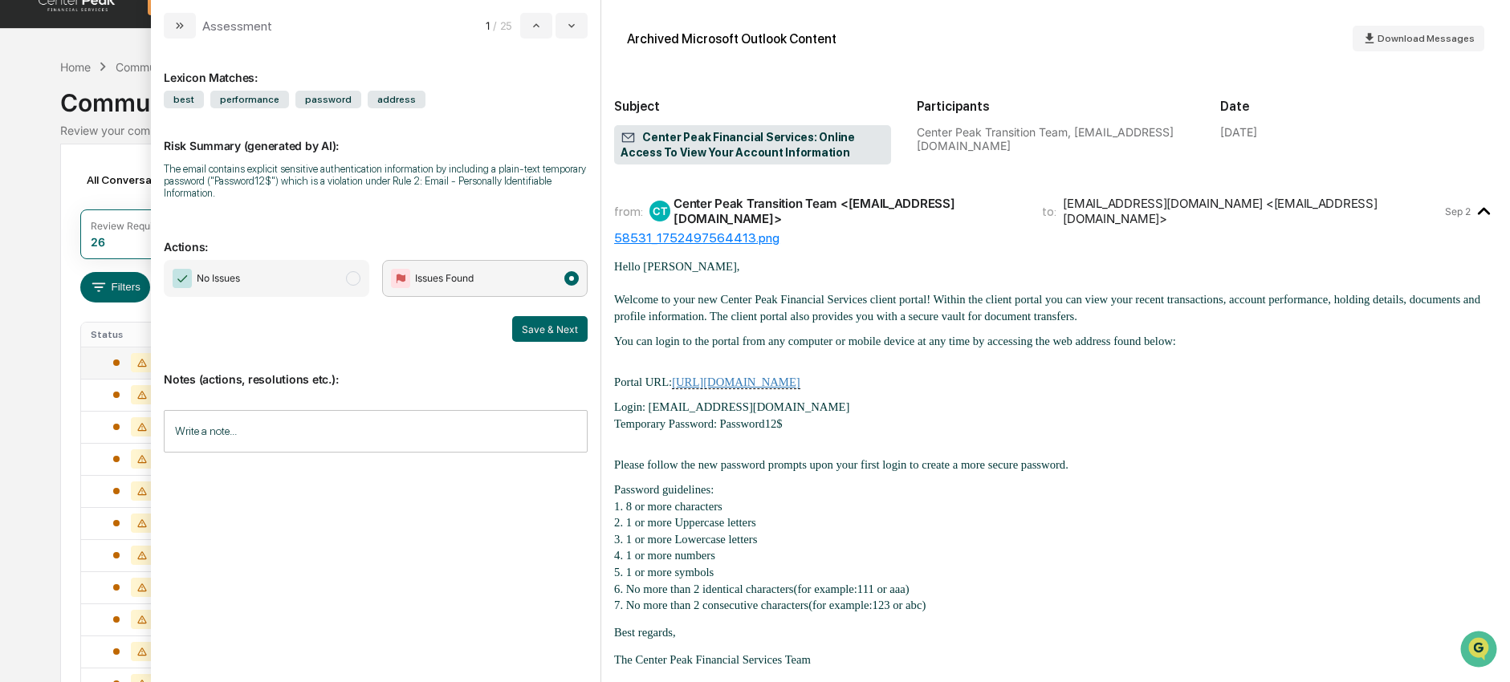
scroll to position [39, 0]
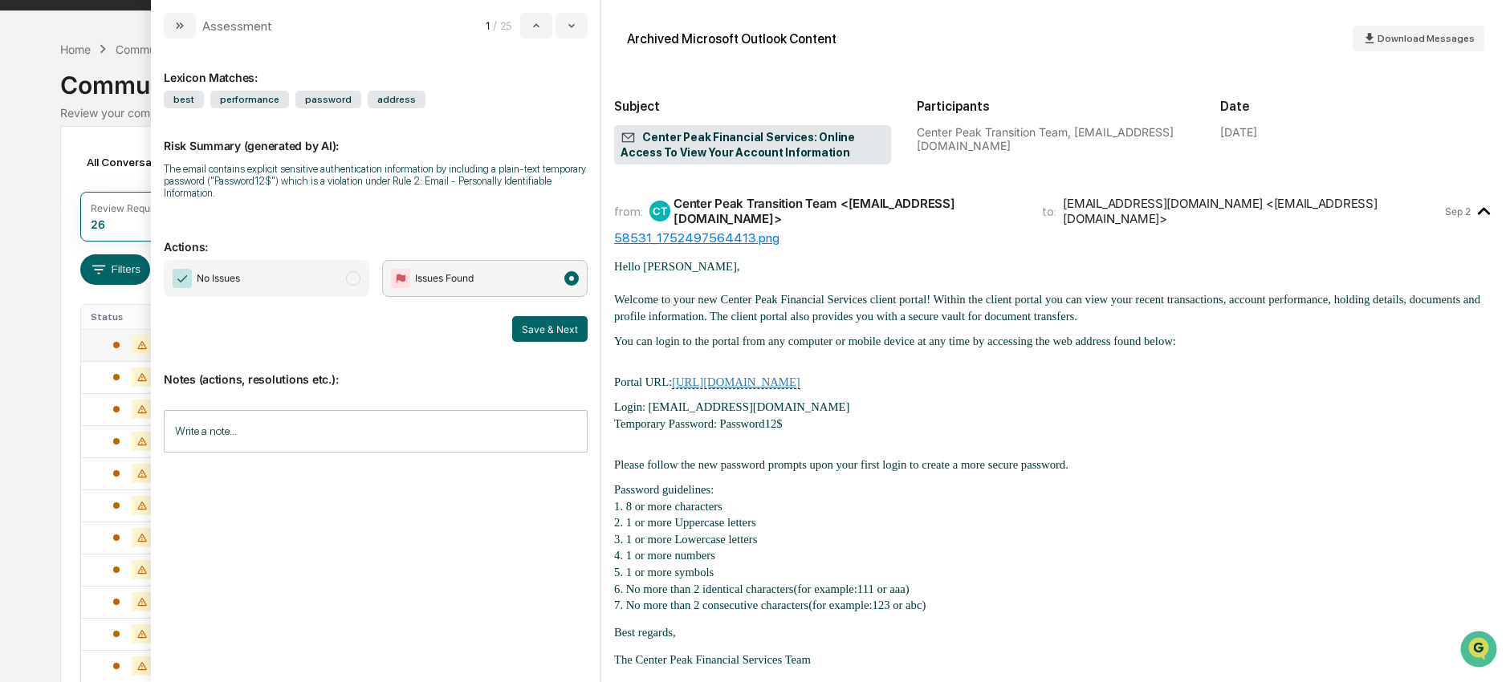
click at [265, 275] on span "No Issues" at bounding box center [266, 278] width 205 height 37
click at [637, 420] on span "Temporary Password:" at bounding box center [665, 423] width 103 height 13
click at [77, 151] on div "All Conversations Options Review Required 26 Review Completed - Flagged as Issu…" at bounding box center [754, 674] width 1389 height 1097
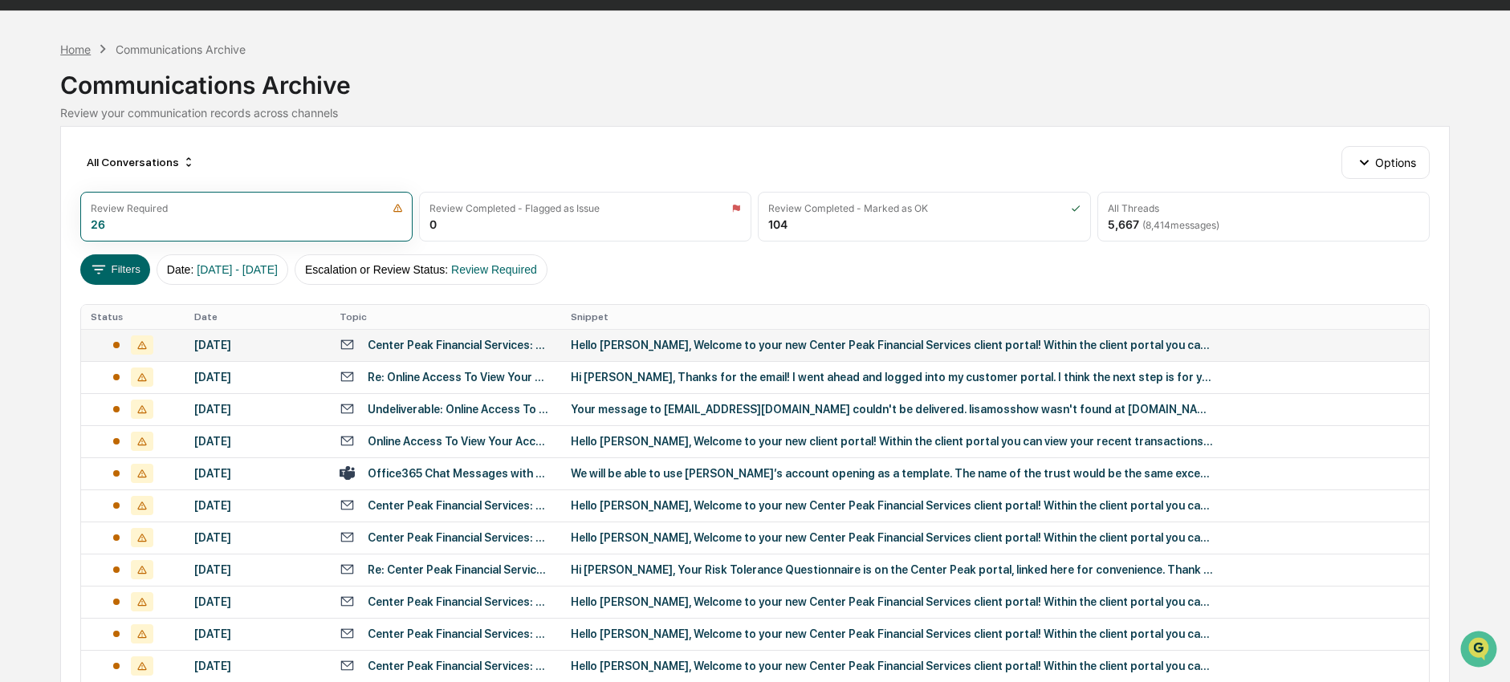
click at [79, 55] on div "Home" at bounding box center [75, 50] width 31 height 14
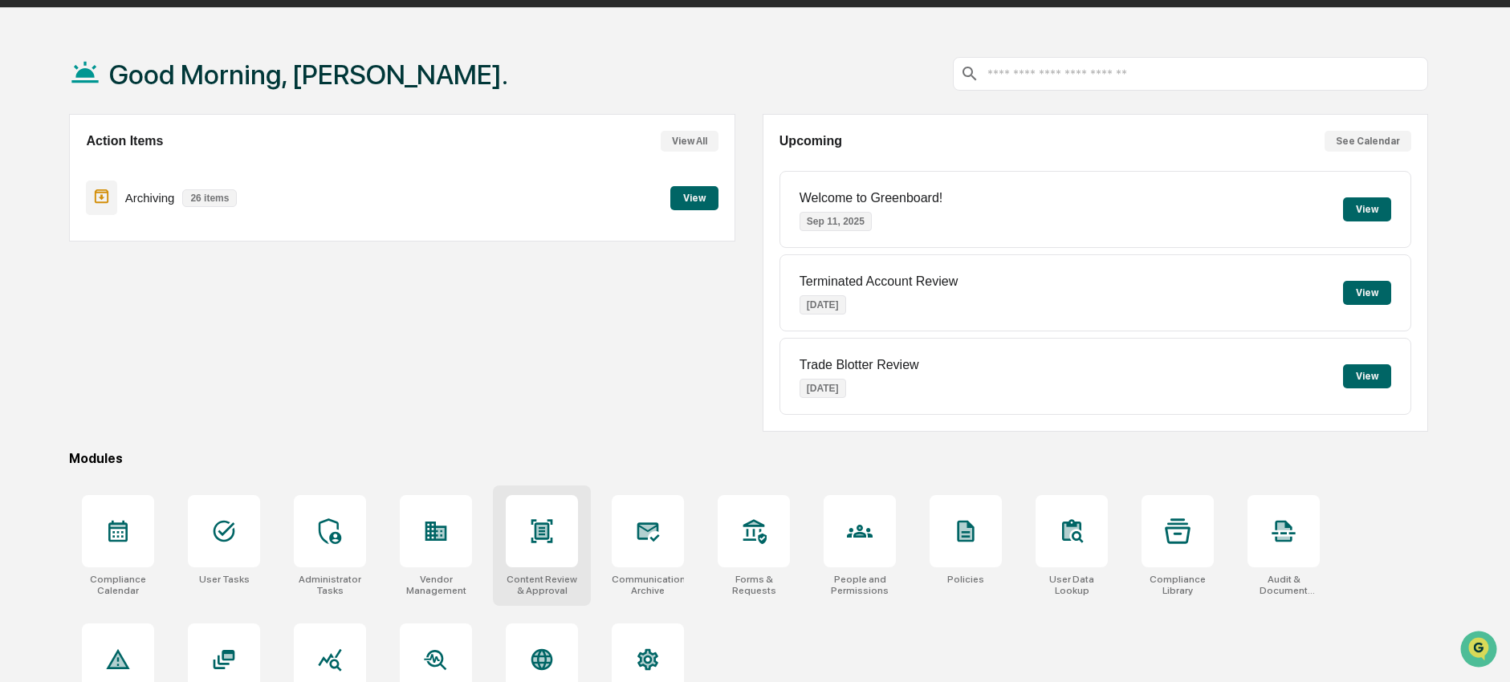
scroll to position [98, 0]
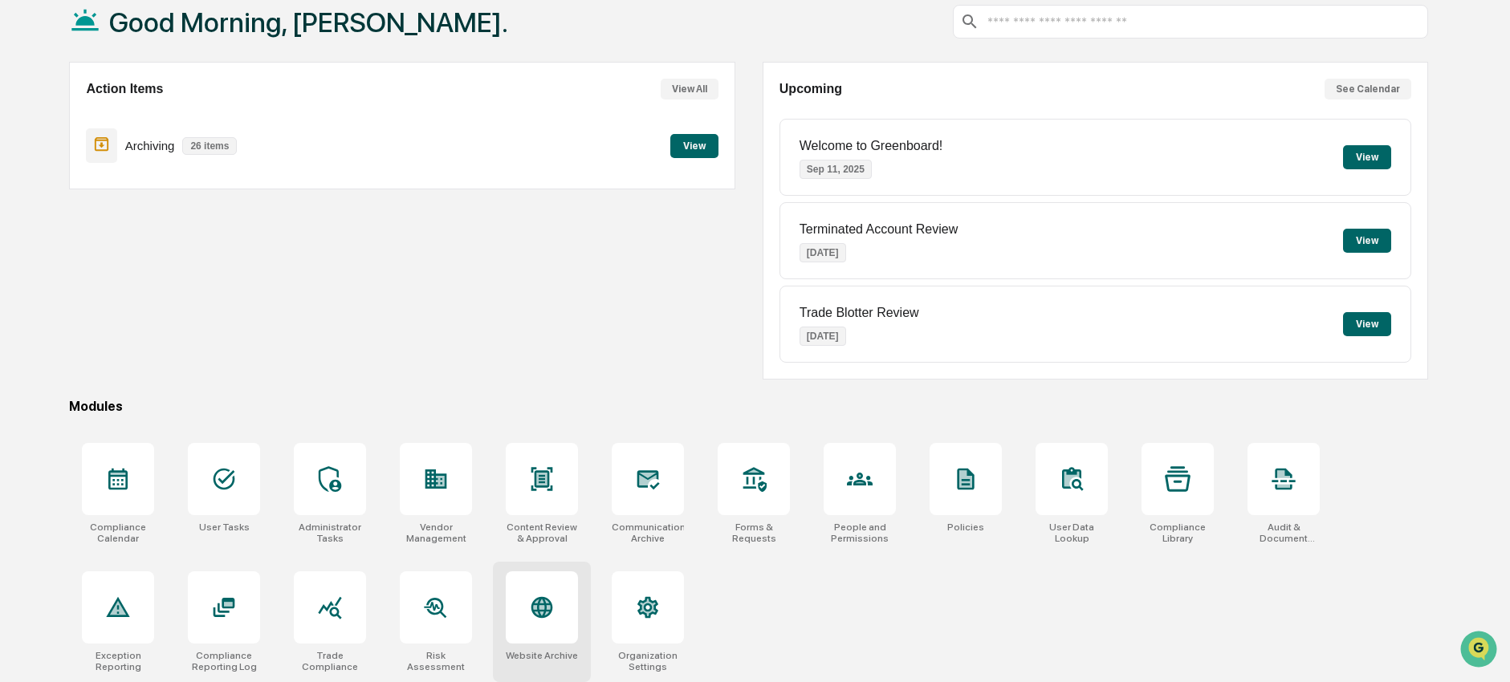
drag, startPoint x: 543, startPoint y: 602, endPoint x: 539, endPoint y: 587, distance: 15.8
click at [543, 601] on icon at bounding box center [542, 608] width 26 height 26
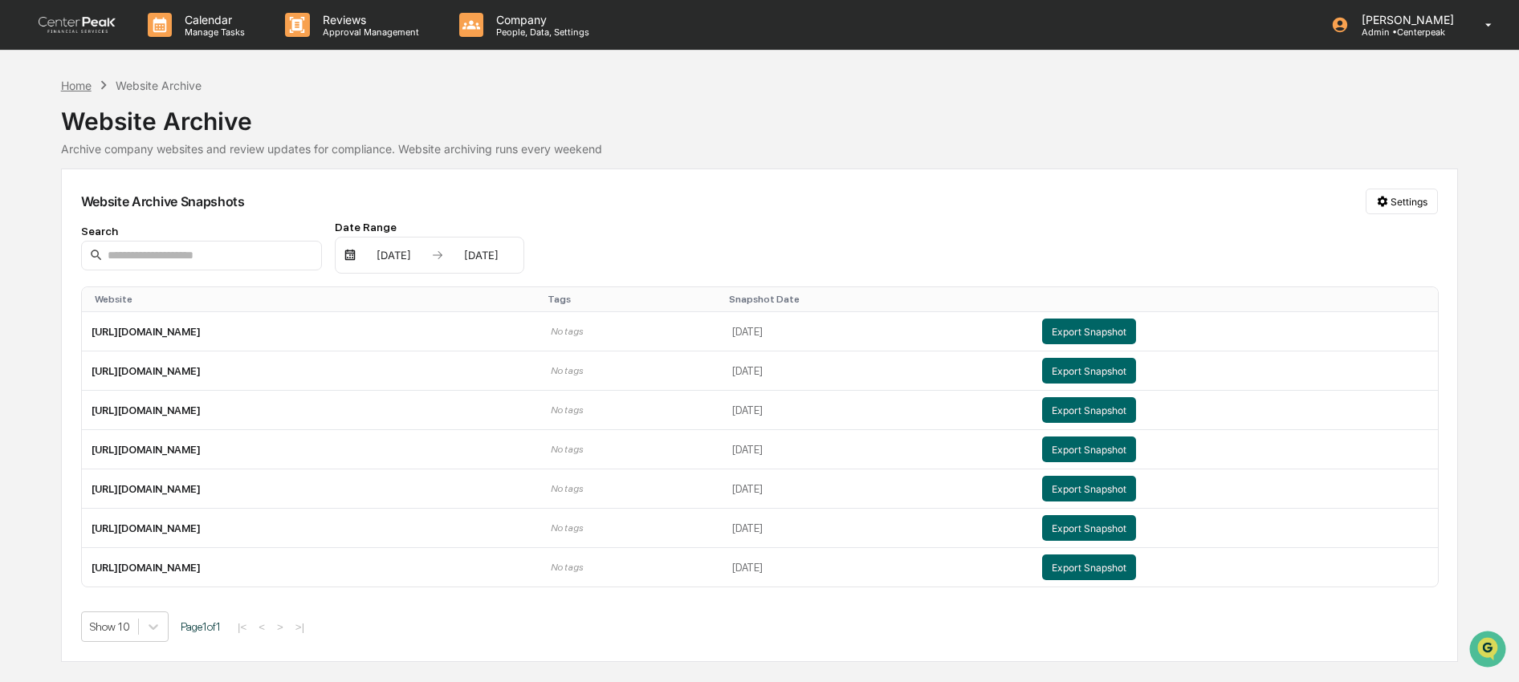
click at [87, 84] on div "Home" at bounding box center [76, 86] width 31 height 14
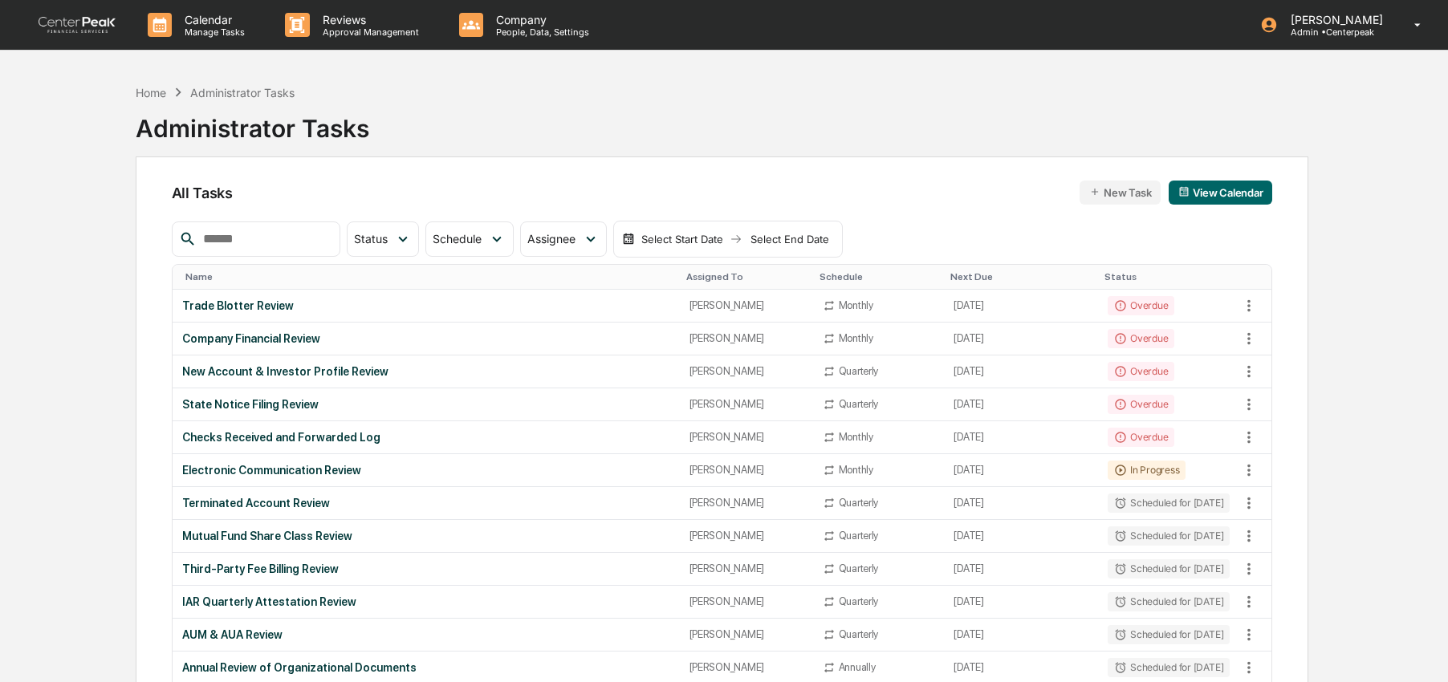
click at [1360, 21] on p "[PERSON_NAME]" at bounding box center [1334, 20] width 113 height 14
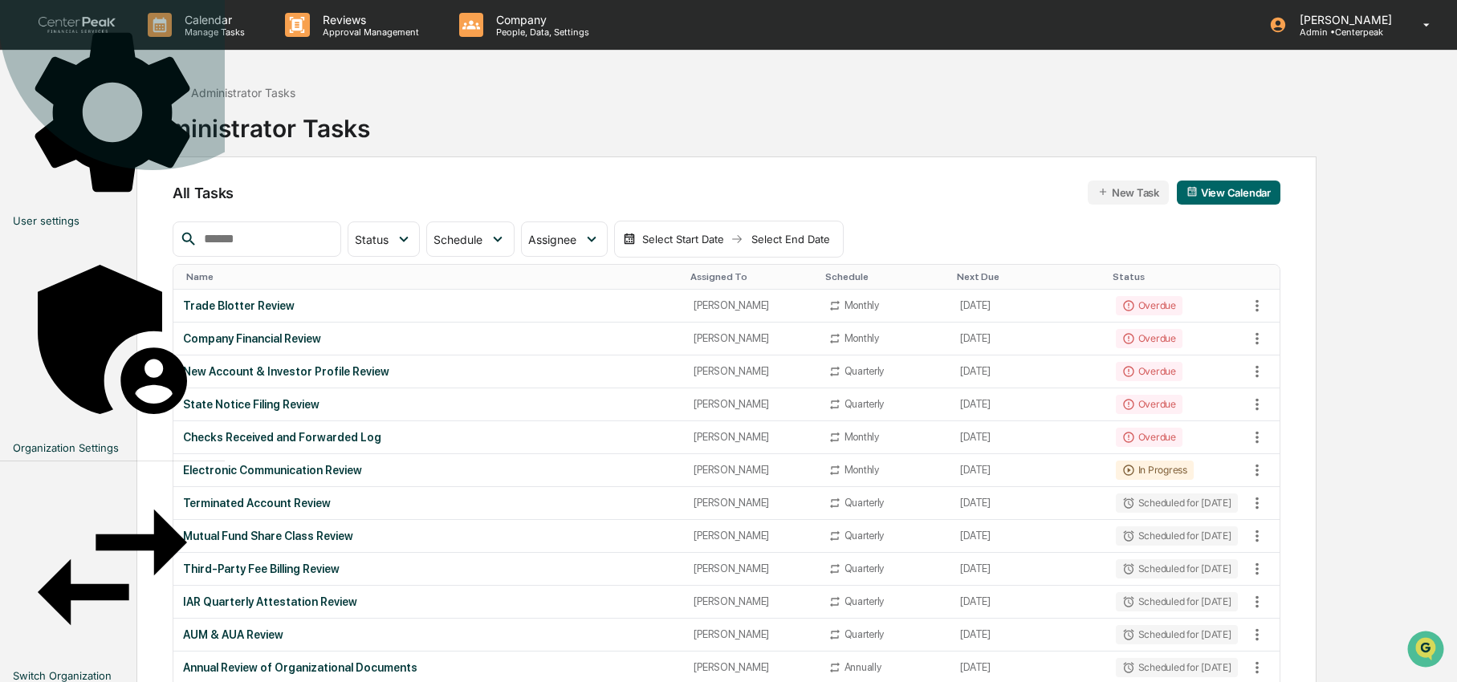
click at [225, 462] on li "Switch Organization" at bounding box center [112, 575] width 225 height 227
